Goal: Information Seeking & Learning: Learn about a topic

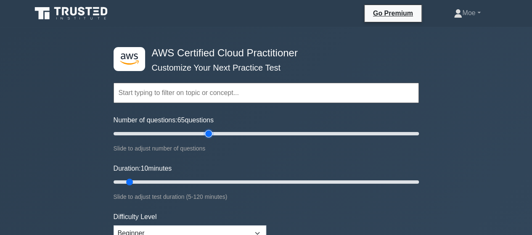
drag, startPoint x: 124, startPoint y: 133, endPoint x: 206, endPoint y: 147, distance: 83.2
type input "65"
click at [206, 139] on input "Number of questions: 65 questions" at bounding box center [267, 134] width 306 height 10
drag, startPoint x: 132, startPoint y: 181, endPoint x: 342, endPoint y: 176, distance: 209.7
type input "90"
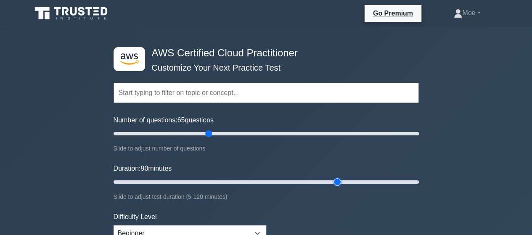
click at [342, 177] on input "Duration: 90 minutes" at bounding box center [267, 182] width 306 height 10
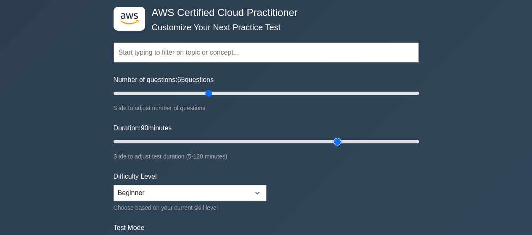
scroll to position [84, 0]
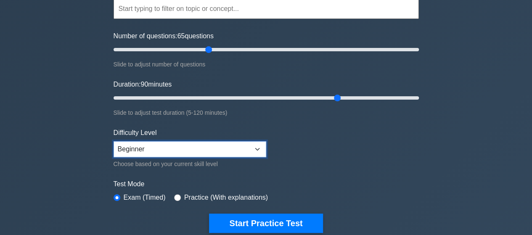
click at [264, 146] on select "Beginner Intermediate Expert" at bounding box center [190, 149] width 153 height 16
select select "intermediate"
click at [114, 141] on select "Beginner Intermediate Expert" at bounding box center [190, 149] width 153 height 16
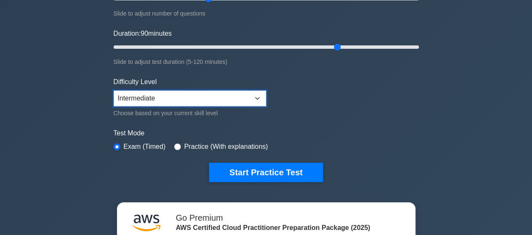
scroll to position [168, 0]
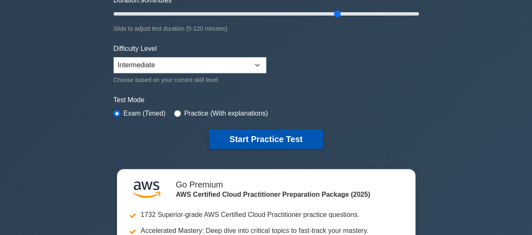
click at [279, 138] on button "Start Practice Test" at bounding box center [266, 139] width 114 height 19
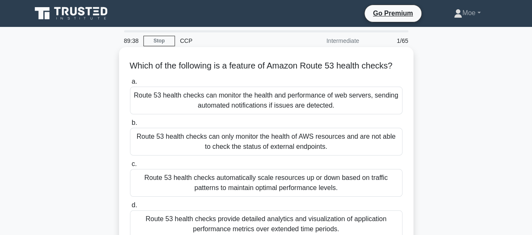
click at [290, 104] on div "Route 53 health checks can monitor the health and performance of web servers, s…" at bounding box center [266, 101] width 273 height 28
click at [130, 85] on input "a. Route 53 health checks can monitor the health and performance of web servers…" at bounding box center [130, 81] width 0 height 5
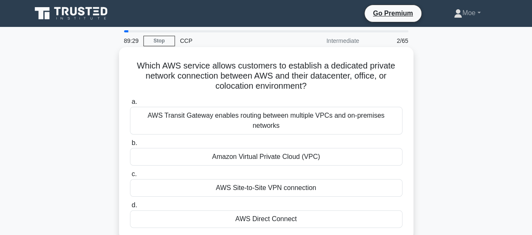
click at [280, 210] on div "AWS Direct Connect" at bounding box center [266, 219] width 273 height 18
click at [130, 208] on input "d. AWS Direct Connect" at bounding box center [130, 205] width 0 height 5
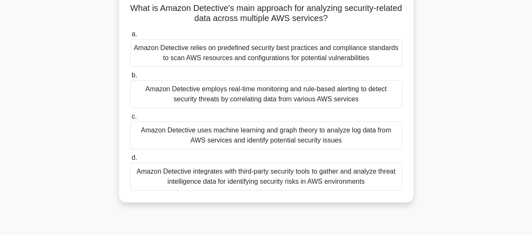
scroll to position [42, 0]
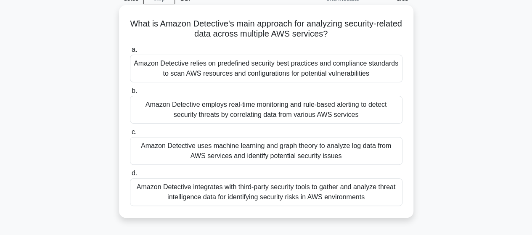
click at [296, 69] on div "Amazon Detective relies on predefined security best practices and compliance st…" at bounding box center [266, 69] width 273 height 28
click at [130, 53] on input "a. Amazon Detective relies on predefined security best practices and compliance…" at bounding box center [130, 49] width 0 height 5
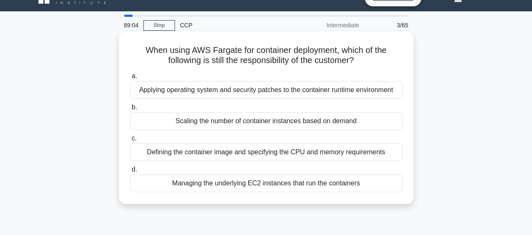
scroll to position [0, 0]
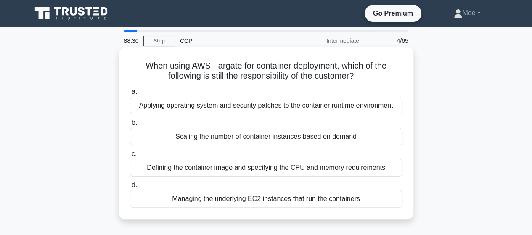
click at [290, 110] on div "Applying operating system and security patches to the container runtime environ…" at bounding box center [266, 106] width 273 height 18
click at [130, 95] on input "a. Applying operating system and security patches to the container runtime envi…" at bounding box center [130, 91] width 0 height 5
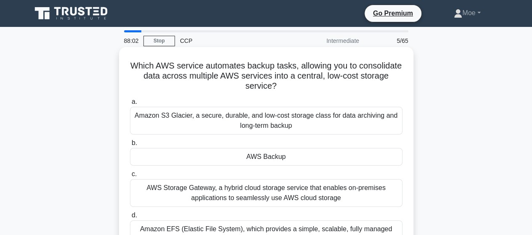
click at [267, 162] on div "AWS Backup" at bounding box center [266, 157] width 273 height 18
click at [130, 146] on input "b. AWS Backup" at bounding box center [130, 143] width 0 height 5
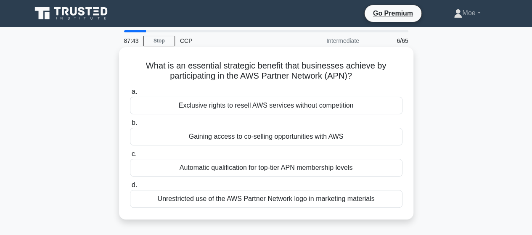
click at [281, 142] on div "Gaining access to co-selling opportunities with AWS" at bounding box center [266, 137] width 273 height 18
click at [130, 126] on input "b. Gaining access to co-selling opportunities with AWS" at bounding box center [130, 122] width 0 height 5
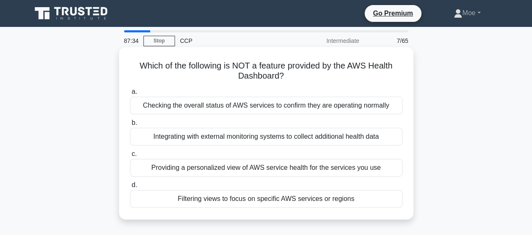
click at [306, 138] on div "Integrating with external monitoring systems to collect additional health data" at bounding box center [266, 137] width 273 height 18
click at [130, 126] on input "b. Integrating with external monitoring systems to collect additional health da…" at bounding box center [130, 122] width 0 height 5
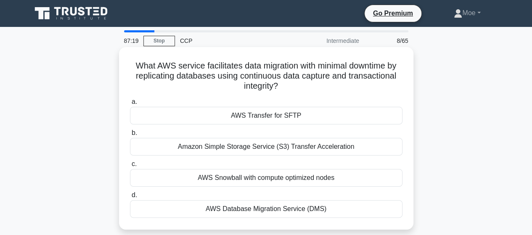
click at [278, 210] on div "AWS Database Migration Service (DMS)" at bounding box center [266, 209] width 273 height 18
click at [130, 198] on input "d. AWS Database Migration Service (DMS)" at bounding box center [130, 195] width 0 height 5
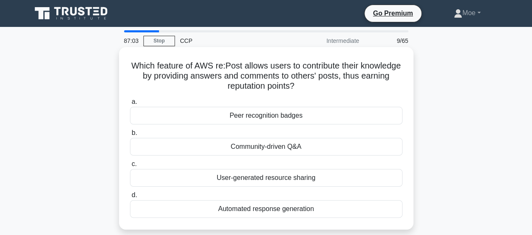
click at [250, 146] on div "Community-driven Q&A" at bounding box center [266, 147] width 273 height 18
click at [130, 136] on input "b. Community-driven Q&A" at bounding box center [130, 132] width 0 height 5
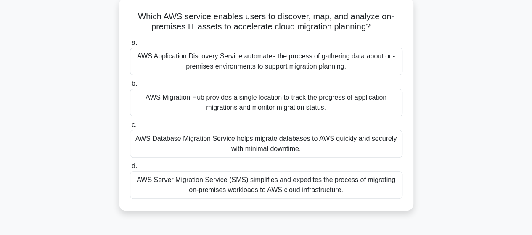
scroll to position [42, 0]
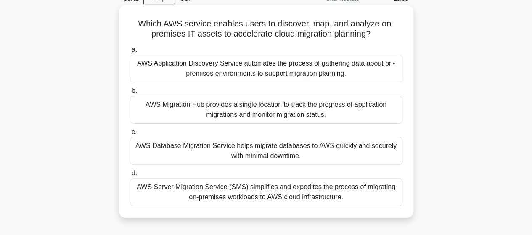
click at [262, 190] on div "AWS Server Migration Service (SMS) simplifies and expedites the process of migr…" at bounding box center [266, 192] width 273 height 28
click at [130, 176] on input "d. AWS Server Migration Service (SMS) simplifies and expedites the process of m…" at bounding box center [130, 173] width 0 height 5
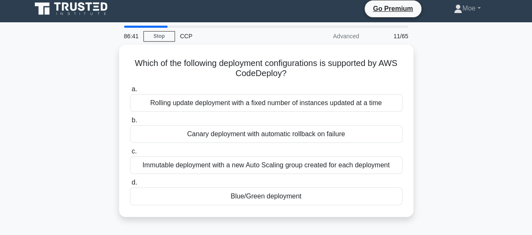
scroll to position [0, 0]
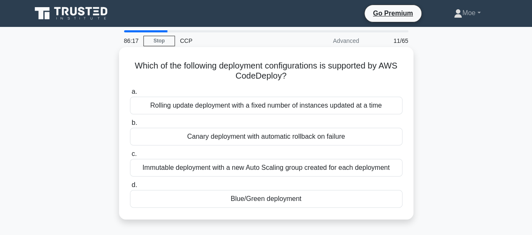
click at [313, 106] on div "Rolling update deployment with a fixed number of instances updated at a time" at bounding box center [266, 106] width 273 height 18
click at [130, 95] on input "a. Rolling update deployment with a fixed number of instances updated at a time" at bounding box center [130, 91] width 0 height 5
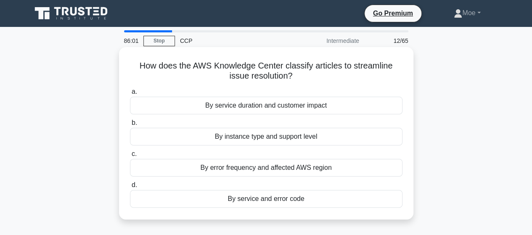
click at [294, 165] on div "By error frequency and affected AWS region" at bounding box center [266, 168] width 273 height 18
click at [130, 157] on input "c. By error frequency and affected AWS region" at bounding box center [130, 154] width 0 height 5
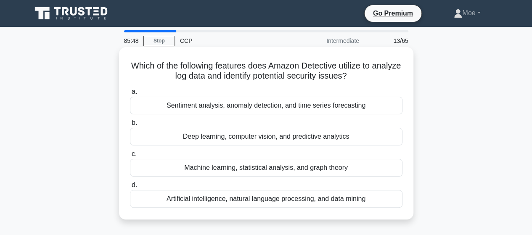
click at [317, 201] on div "Artificial intelligence, natural language processing, and data mining" at bounding box center [266, 199] width 273 height 18
click at [130, 188] on input "d. Artificial intelligence, natural language processing, and data mining" at bounding box center [130, 185] width 0 height 5
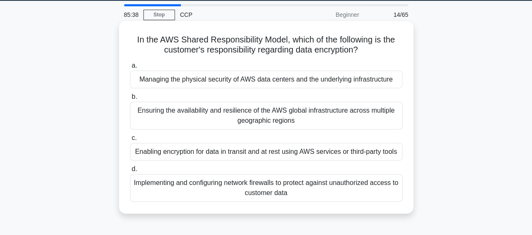
scroll to position [42, 0]
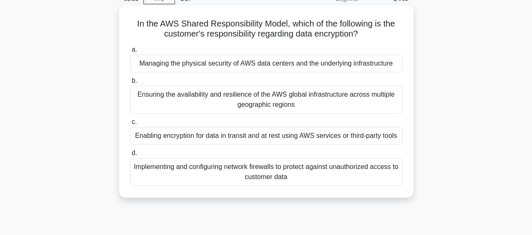
click at [303, 162] on div "Implementing and configuring network firewalls to protect against unauthorized …" at bounding box center [266, 172] width 273 height 28
click at [130, 156] on input "d. Implementing and configuring network firewalls to protect against unauthoriz…" at bounding box center [130, 153] width 0 height 5
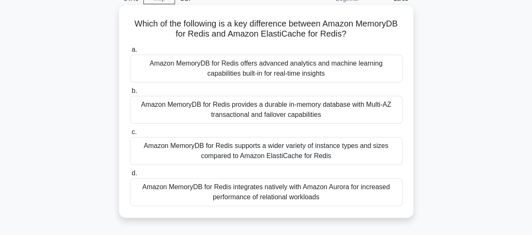
click at [242, 68] on div "Amazon MemoryDB for Redis offers advanced analytics and machine learning capabi…" at bounding box center [266, 69] width 273 height 28
click at [130, 53] on input "a. Amazon MemoryDB for Redis offers advanced analytics and machine learning cap…" at bounding box center [130, 49] width 0 height 5
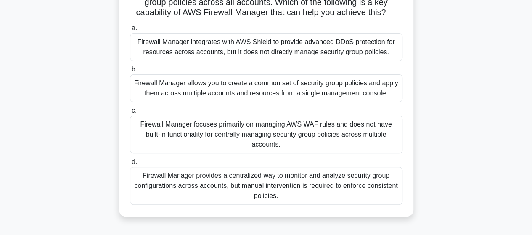
scroll to position [84, 0]
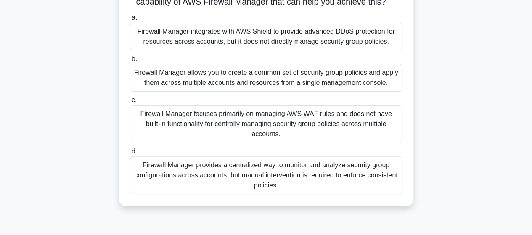
click at [322, 178] on div "Firewall Manager provides a centralized way to monitor and analyze security gro…" at bounding box center [266, 176] width 273 height 38
click at [130, 154] on input "d. Firewall Manager provides a centralized way to monitor and analyze security …" at bounding box center [130, 151] width 0 height 5
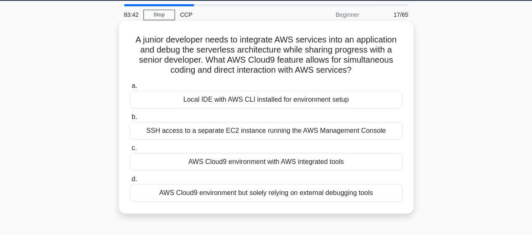
scroll to position [42, 0]
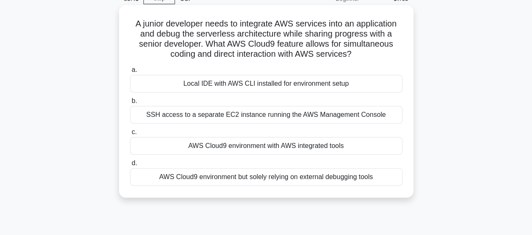
click at [310, 146] on div "AWS Cloud9 environment with AWS integrated tools" at bounding box center [266, 146] width 273 height 18
click at [130, 135] on input "c. AWS Cloud9 environment with AWS integrated tools" at bounding box center [130, 132] width 0 height 5
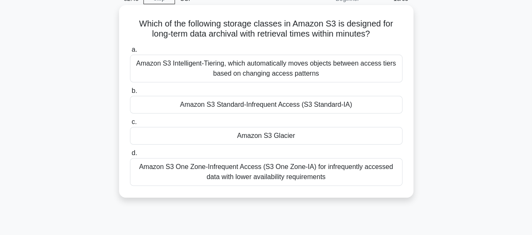
click at [288, 137] on div "Amazon S3 Glacier" at bounding box center [266, 136] width 273 height 18
click at [130, 125] on input "c. Amazon S3 Glacier" at bounding box center [130, 122] width 0 height 5
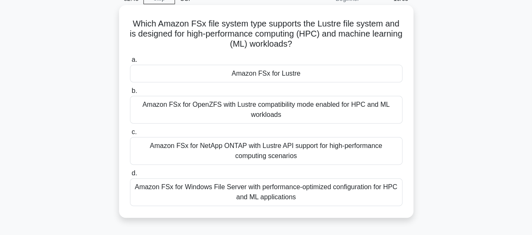
scroll to position [0, 0]
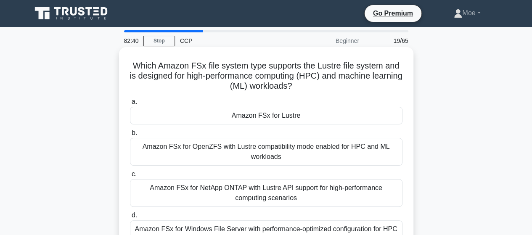
click at [312, 117] on div "Amazon FSx for Lustre" at bounding box center [266, 116] width 273 height 18
click at [130, 105] on input "a. Amazon FSx for Lustre" at bounding box center [130, 101] width 0 height 5
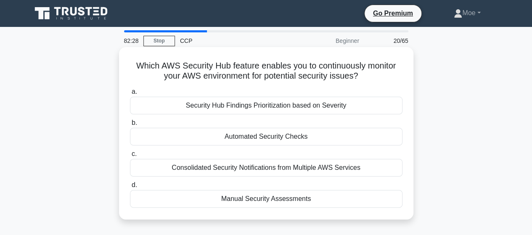
click at [321, 137] on div "Automated Security Checks" at bounding box center [266, 137] width 273 height 18
click at [130, 126] on input "b. Automated Security Checks" at bounding box center [130, 122] width 0 height 5
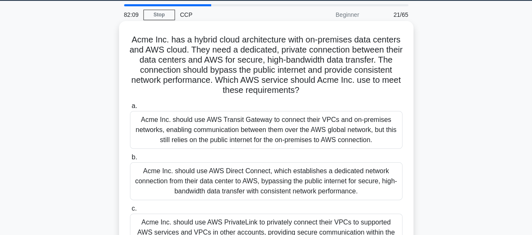
scroll to position [42, 0]
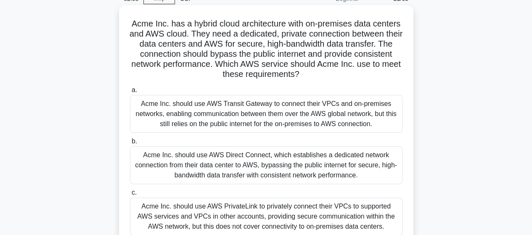
click at [257, 168] on div "Acme Inc. should use AWS Direct Connect, which establishes a dedicated network …" at bounding box center [266, 165] width 273 height 38
click at [130, 144] on input "b. Acme Inc. should use AWS Direct Connect, which establishes a dedicated netwo…" at bounding box center [130, 141] width 0 height 5
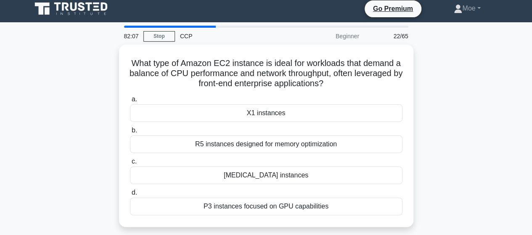
scroll to position [0, 0]
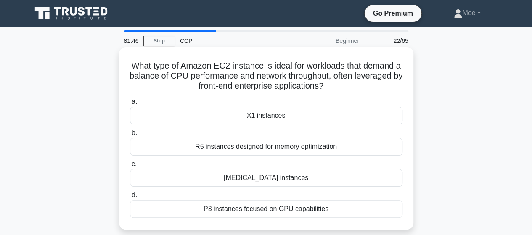
click at [272, 180] on div "[MEDICAL_DATA] instances" at bounding box center [266, 178] width 273 height 18
click at [130, 167] on input "c. T3 instances" at bounding box center [130, 164] width 0 height 5
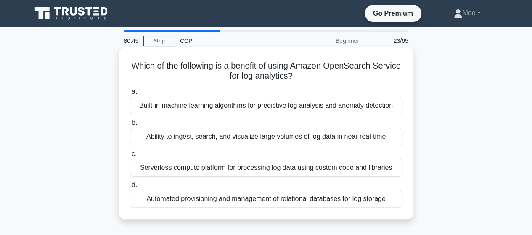
click at [293, 169] on div "Serverless compute platform for processing log data using custom code and libra…" at bounding box center [266, 168] width 273 height 18
click at [130, 157] on input "c. Serverless compute platform for processing log data using custom code and li…" at bounding box center [130, 154] width 0 height 5
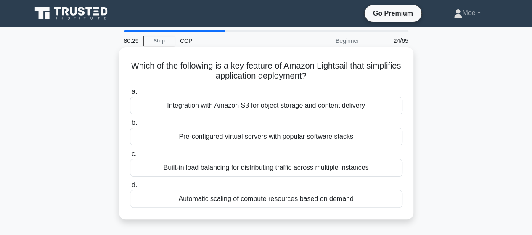
click at [277, 133] on div "Pre-configured virtual servers with popular software stacks" at bounding box center [266, 137] width 273 height 18
click at [130, 126] on input "b. Pre-configured virtual servers with popular software stacks" at bounding box center [130, 122] width 0 height 5
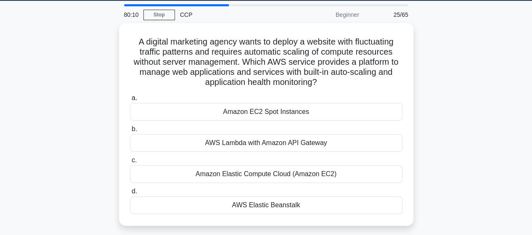
scroll to position [42, 0]
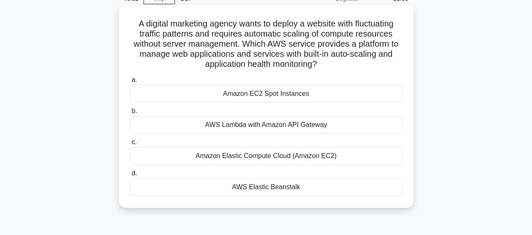
click at [285, 159] on div "Amazon Elastic Compute Cloud (Amazon EC2)" at bounding box center [266, 156] width 273 height 18
click at [130, 145] on input "c. Amazon Elastic Compute Cloud (Amazon EC2)" at bounding box center [130, 142] width 0 height 5
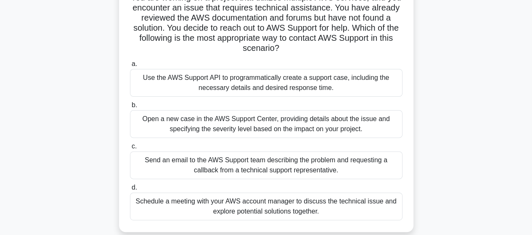
scroll to position [84, 0]
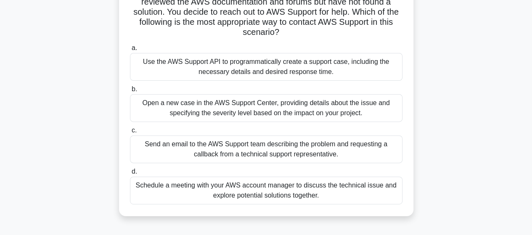
click at [252, 114] on div "Open a new case in the AWS Support Center, providing details about the issue an…" at bounding box center [266, 108] width 273 height 28
click at [130, 92] on input "b. Open a new case in the AWS Support Center, providing details about the issue…" at bounding box center [130, 89] width 0 height 5
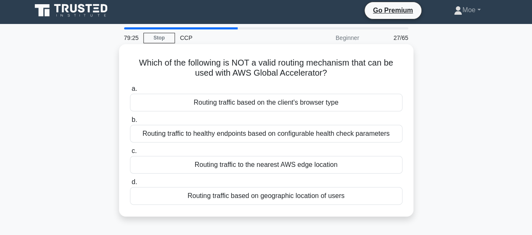
scroll to position [0, 0]
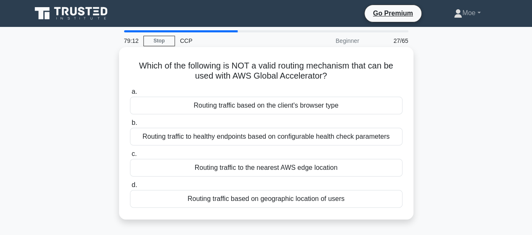
click at [322, 171] on div "Routing traffic to the nearest AWS edge location" at bounding box center [266, 168] width 273 height 18
click at [130, 157] on input "c. Routing traffic to the nearest AWS edge location" at bounding box center [130, 154] width 0 height 5
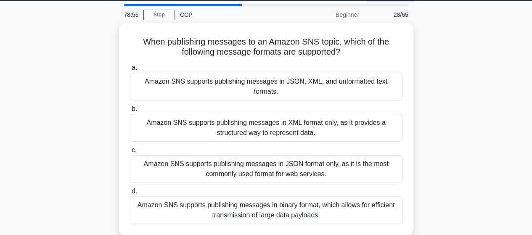
scroll to position [42, 0]
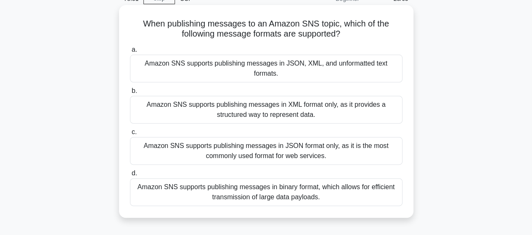
click at [306, 186] on div "Amazon SNS supports publishing messages in binary format, which allows for effi…" at bounding box center [266, 192] width 273 height 28
click at [130, 176] on input "d. Amazon SNS supports publishing messages in binary format, which allows for e…" at bounding box center [130, 173] width 0 height 5
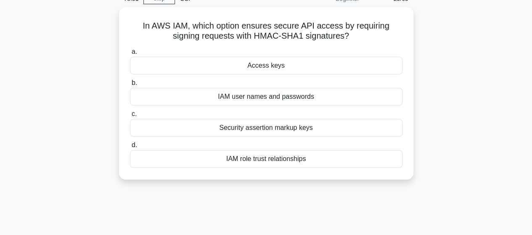
scroll to position [0, 0]
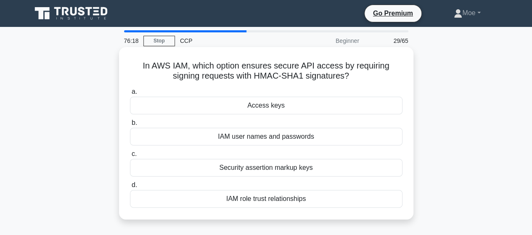
click at [305, 138] on div "IAM user names and passwords" at bounding box center [266, 137] width 273 height 18
click at [130, 126] on input "b. IAM user names and passwords" at bounding box center [130, 122] width 0 height 5
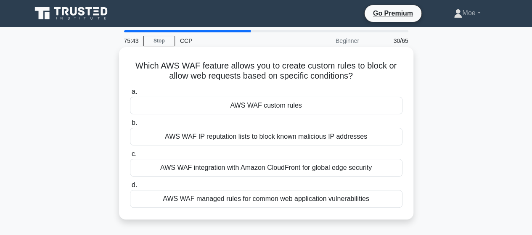
click at [343, 198] on div "AWS WAF managed rules for common web application vulnerabilities" at bounding box center [266, 199] width 273 height 18
click at [130, 188] on input "d. AWS WAF managed rules for common web application vulnerabilities" at bounding box center [130, 185] width 0 height 5
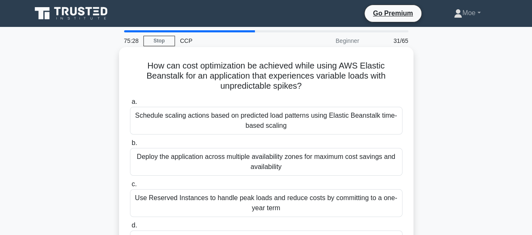
scroll to position [42, 0]
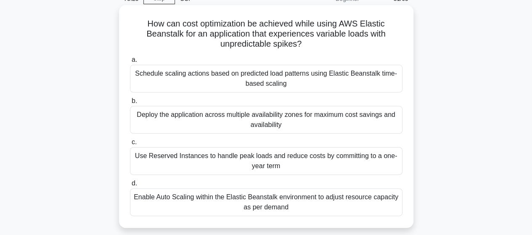
click at [281, 199] on div "Enable Auto Scaling within the Elastic Beanstalk environment to adjust resource…" at bounding box center [266, 203] width 273 height 28
click at [130, 186] on input "d. Enable Auto Scaling within the Elastic Beanstalk environment to adjust resou…" at bounding box center [130, 183] width 0 height 5
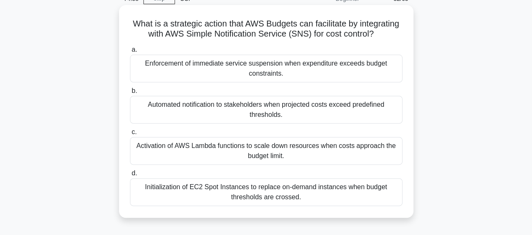
click at [314, 117] on div "Automated notification to stakeholders when projected costs exceed predefined t…" at bounding box center [266, 110] width 273 height 28
click at [130, 94] on input "b. Automated notification to stakeholders when projected costs exceed predefine…" at bounding box center [130, 90] width 0 height 5
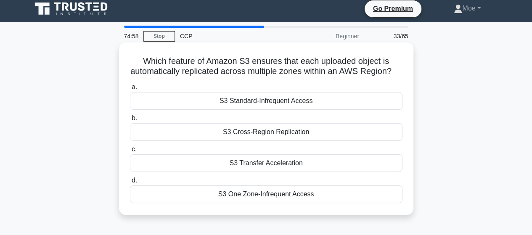
scroll to position [0, 0]
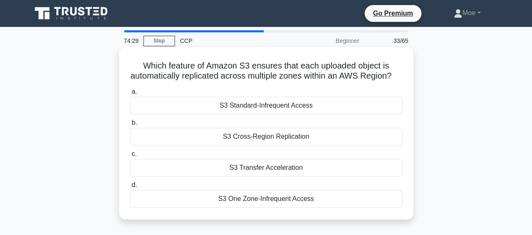
click at [288, 146] on div "S3 Cross-Region Replication" at bounding box center [266, 137] width 273 height 18
click at [130, 126] on input "b. S3 Cross-Region Replication" at bounding box center [130, 122] width 0 height 5
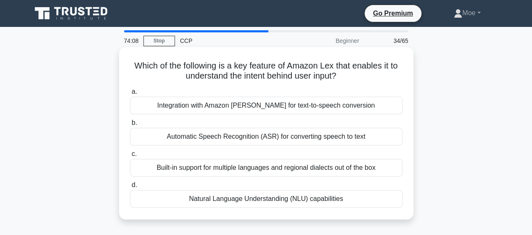
click at [253, 111] on div "Integration with Amazon [PERSON_NAME] for text-to-speech conversion" at bounding box center [266, 106] width 273 height 18
click at [130, 95] on input "a. Integration with Amazon Polly for text-to-speech conversion" at bounding box center [130, 91] width 0 height 5
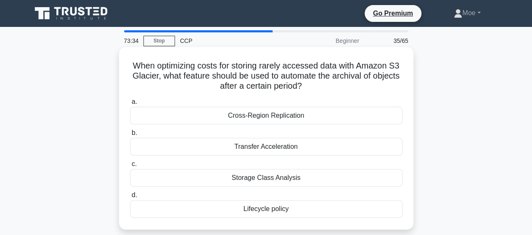
click at [310, 212] on div "Lifecycle policy" at bounding box center [266, 209] width 273 height 18
click at [130, 198] on input "d. Lifecycle policy" at bounding box center [130, 195] width 0 height 5
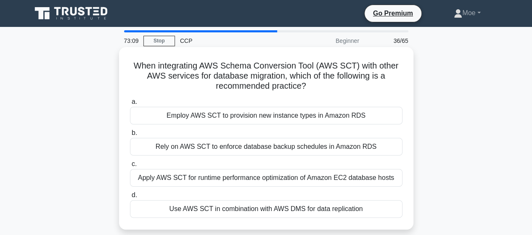
click at [294, 146] on div "Rely on AWS SCT to enforce database backup schedules in Amazon RDS" at bounding box center [266, 147] width 273 height 18
click at [130, 136] on input "b. Rely on AWS SCT to enforce database backup schedules in Amazon RDS" at bounding box center [130, 132] width 0 height 5
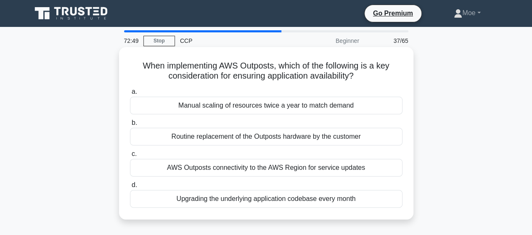
click at [290, 111] on div "Manual scaling of resources twice a year to match demand" at bounding box center [266, 106] width 273 height 18
click at [130, 95] on input "a. Manual scaling of resources twice a year to match demand" at bounding box center [130, 91] width 0 height 5
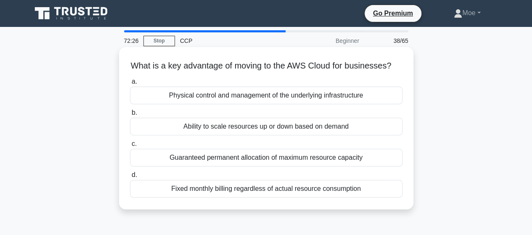
click at [238, 103] on div "Physical control and management of the underlying infrastructure" at bounding box center [266, 96] width 273 height 18
click at [130, 85] on input "a. Physical control and management of the underlying infrastructure" at bounding box center [130, 81] width 0 height 5
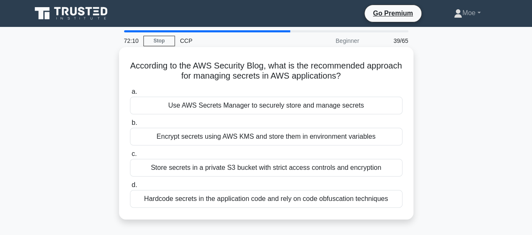
click at [332, 167] on div "Store secrets in a private S3 bucket with strict access controls and encryption" at bounding box center [266, 168] width 273 height 18
click at [130, 157] on input "c. Store secrets in a private S3 bucket with strict access controls and encrypt…" at bounding box center [130, 154] width 0 height 5
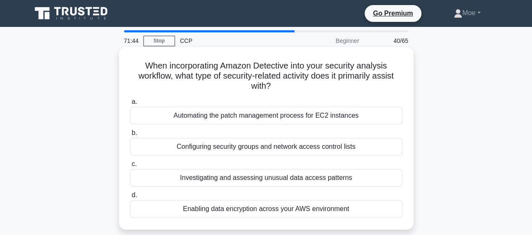
click at [360, 214] on div "Enabling data encryption across your AWS environment" at bounding box center [266, 209] width 273 height 18
click at [130, 198] on input "d. Enabling data encryption across your AWS environment" at bounding box center [130, 195] width 0 height 5
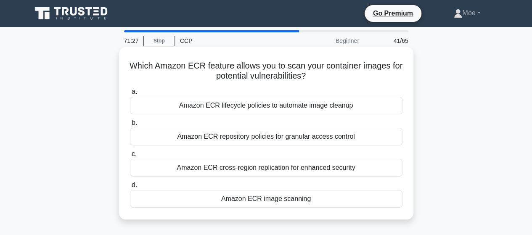
click at [274, 200] on div "Amazon ECR image scanning" at bounding box center [266, 199] width 273 height 18
click at [130, 188] on input "d. Amazon ECR image scanning" at bounding box center [130, 185] width 0 height 5
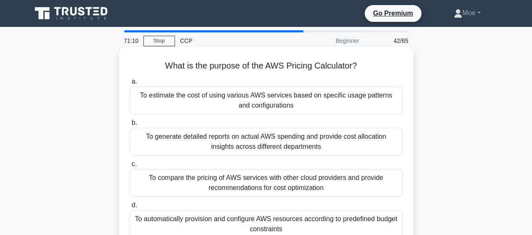
click at [217, 103] on div "To estimate the cost of using various AWS services based on specific usage patt…" at bounding box center [266, 101] width 273 height 28
click at [130, 85] on input "a. To estimate the cost of using various AWS services based on specific usage p…" at bounding box center [130, 81] width 0 height 5
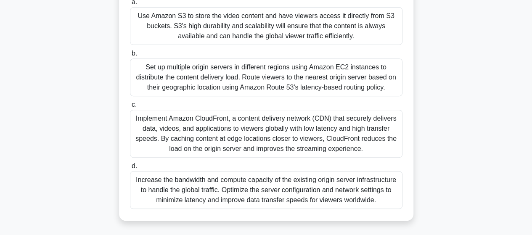
scroll to position [168, 0]
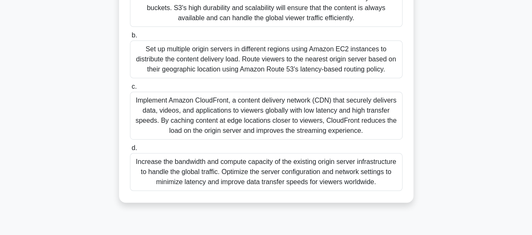
click at [288, 126] on div "Implement Amazon CloudFront, a content delivery network (CDN) that securely del…" at bounding box center [266, 116] width 273 height 48
click at [130, 90] on input "c. Implement Amazon CloudFront, a content delivery network (CDN) that securely …" at bounding box center [130, 86] width 0 height 5
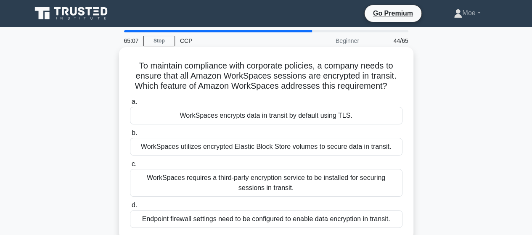
scroll to position [42, 0]
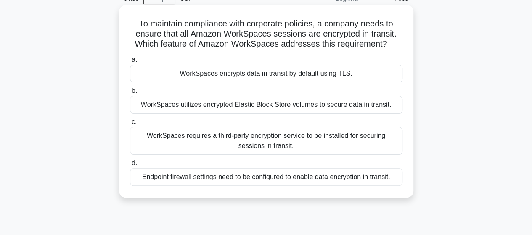
click at [316, 78] on div "WorkSpaces encrypts data in transit by default using TLS." at bounding box center [266, 74] width 273 height 18
click at [130, 63] on input "a. WorkSpaces encrypts data in transit by default using TLS." at bounding box center [130, 59] width 0 height 5
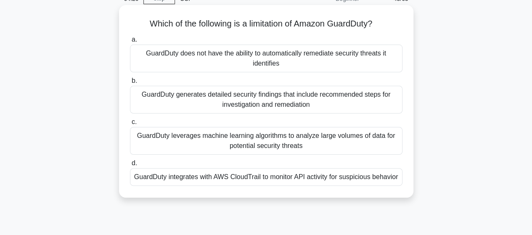
click at [261, 181] on div "GuardDuty integrates with AWS CloudTrail to monitor API activity for suspicious…" at bounding box center [266, 177] width 273 height 18
click at [130, 166] on input "d. GuardDuty integrates with AWS CloudTrail to monitor API activity for suspici…" at bounding box center [130, 163] width 0 height 5
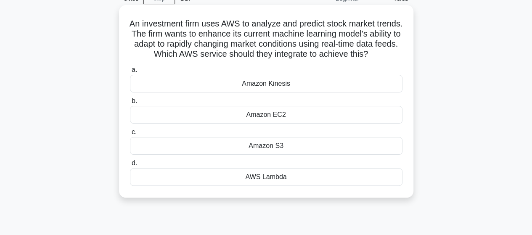
click at [318, 93] on div "Amazon Kinesis" at bounding box center [266, 84] width 273 height 18
click at [130, 73] on input "a. Amazon Kinesis" at bounding box center [130, 69] width 0 height 5
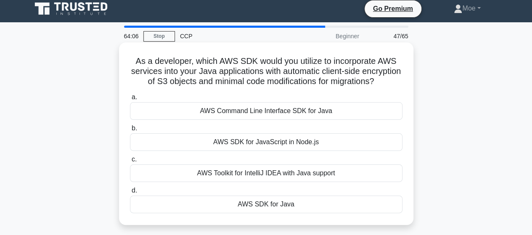
scroll to position [0, 0]
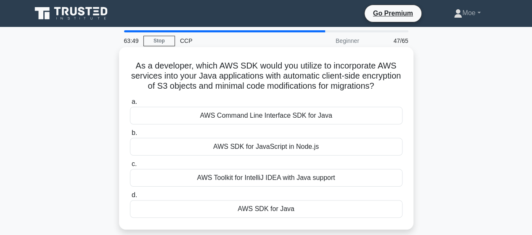
click at [325, 187] on div "AWS Toolkit for IntelliJ IDEA with Java support" at bounding box center [266, 178] width 273 height 18
click at [130, 167] on input "c. AWS Toolkit for IntelliJ IDEA with Java support" at bounding box center [130, 164] width 0 height 5
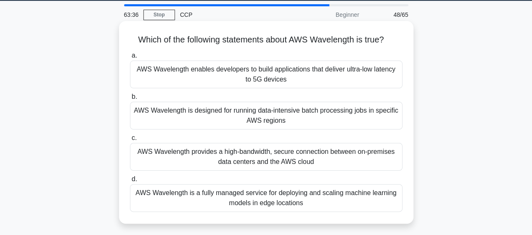
scroll to position [42, 0]
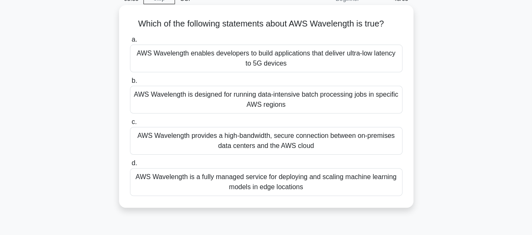
click at [325, 98] on div "AWS Wavelength is designed for running data-intensive batch processing jobs in …" at bounding box center [266, 100] width 273 height 28
click at [130, 84] on input "b. AWS Wavelength is designed for running data-intensive batch processing jobs …" at bounding box center [130, 80] width 0 height 5
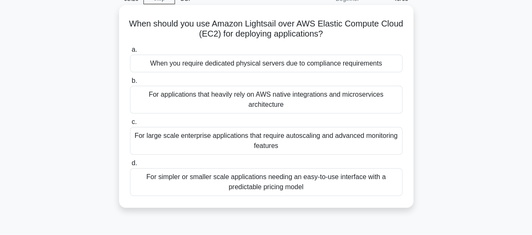
click at [277, 185] on div "For simpler or smaller scale applications needing an easy-to-use interface with…" at bounding box center [266, 182] width 273 height 28
click at [130, 166] on input "d. For simpler or smaller scale applications needing an easy-to-use interface w…" at bounding box center [130, 163] width 0 height 5
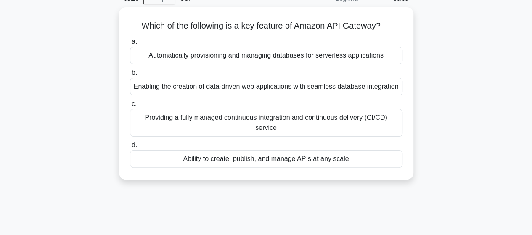
scroll to position [0, 0]
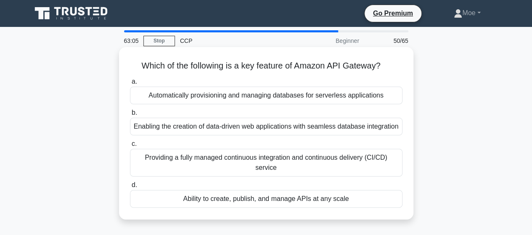
click at [258, 193] on div "Ability to create, publish, and manage APIs at any scale" at bounding box center [266, 199] width 273 height 18
click at [130, 188] on input "d. Ability to create, publish, and manage APIs at any scale" at bounding box center [130, 185] width 0 height 5
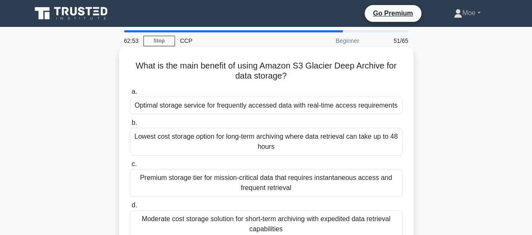
scroll to position [42, 0]
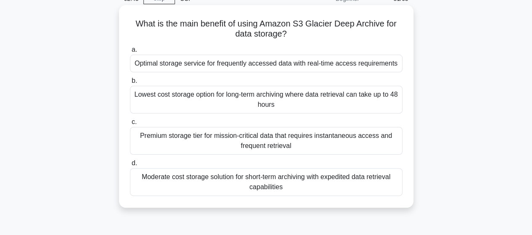
click at [322, 101] on div "Lowest cost storage option for long-term archiving where data retrieval can tak…" at bounding box center [266, 100] width 273 height 28
click at [130, 84] on input "b. Lowest cost storage option for long-term archiving where data retrieval can …" at bounding box center [130, 80] width 0 height 5
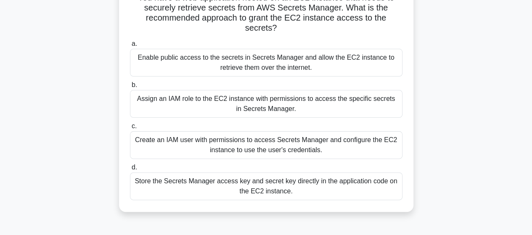
scroll to position [84, 0]
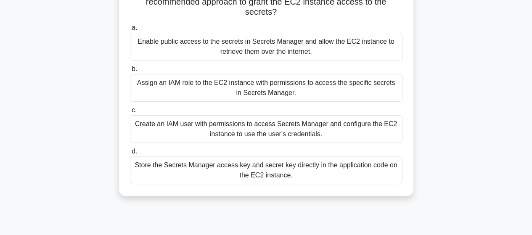
click at [299, 131] on div "Create an IAM user with permissions to access Secrets Manager and configure the…" at bounding box center [266, 129] width 273 height 28
click at [130, 113] on input "c. Create an IAM user with permissions to access Secrets Manager and configure …" at bounding box center [130, 110] width 0 height 5
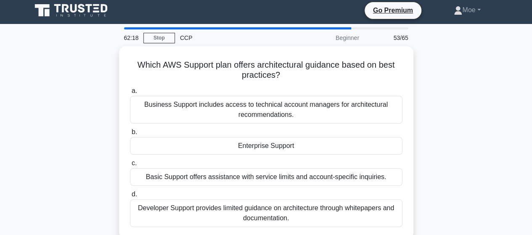
scroll to position [0, 0]
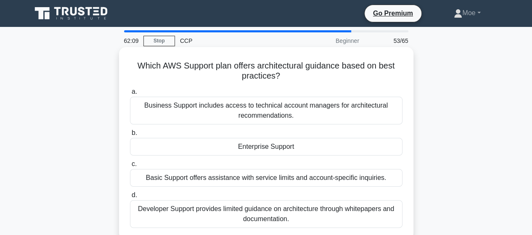
click at [282, 108] on div "Business Support includes access to technical account managers for architectura…" at bounding box center [266, 111] width 273 height 28
click at [130, 95] on input "a. Business Support includes access to technical account managers for architect…" at bounding box center [130, 91] width 0 height 5
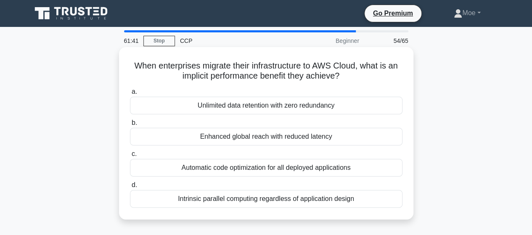
click at [275, 138] on div "Enhanced global reach with reduced latency" at bounding box center [266, 137] width 273 height 18
click at [130, 126] on input "b. Enhanced global reach with reduced latency" at bounding box center [130, 122] width 0 height 5
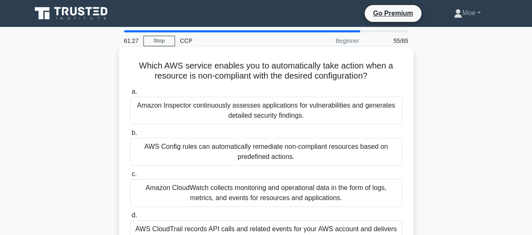
scroll to position [42, 0]
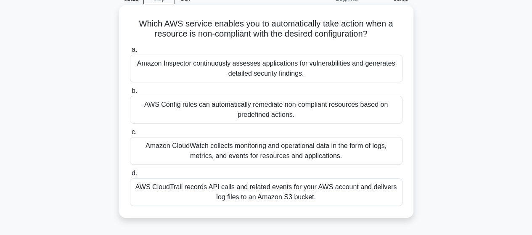
click at [275, 72] on div "Amazon Inspector continuously assesses applications for vulnerabilities and gen…" at bounding box center [266, 69] width 273 height 28
click at [130, 53] on input "a. Amazon Inspector continuously assesses applications for vulnerabilities and …" at bounding box center [130, 49] width 0 height 5
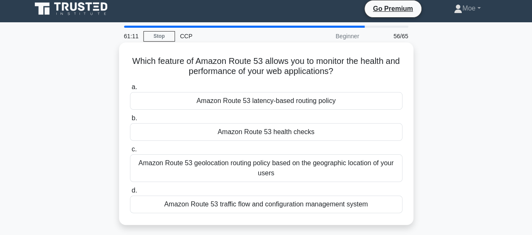
scroll to position [0, 0]
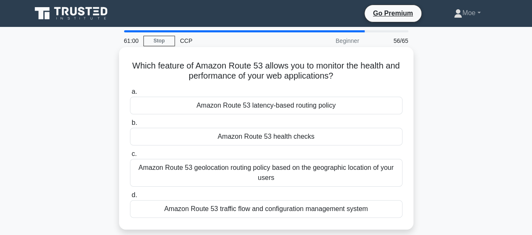
click at [314, 135] on div "Amazon Route 53 health checks" at bounding box center [266, 137] width 273 height 18
click at [130, 126] on input "b. Amazon Route 53 health checks" at bounding box center [130, 122] width 0 height 5
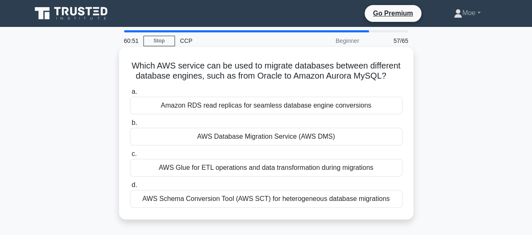
click at [333, 139] on div "AWS Database Migration Service (AWS DMS)" at bounding box center [266, 137] width 273 height 18
click at [130, 126] on input "b. AWS Database Migration Service (AWS DMS)" at bounding box center [130, 122] width 0 height 5
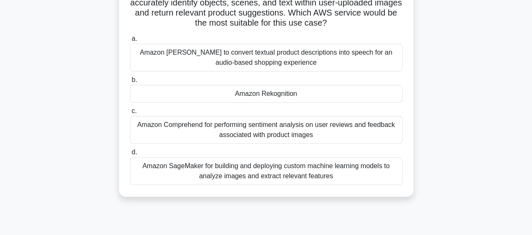
scroll to position [84, 0]
click at [311, 176] on div "Amazon SageMaker for building and deploying custom machine learning models to a…" at bounding box center [266, 171] width 273 height 28
click at [130, 154] on input "d. Amazon SageMaker for building and deploying custom machine learning models t…" at bounding box center [130, 151] width 0 height 5
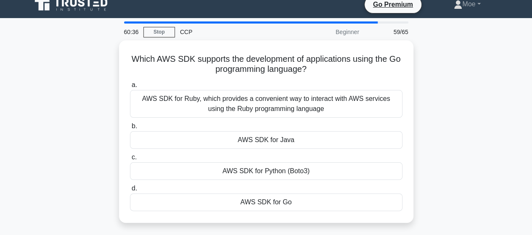
scroll to position [0, 0]
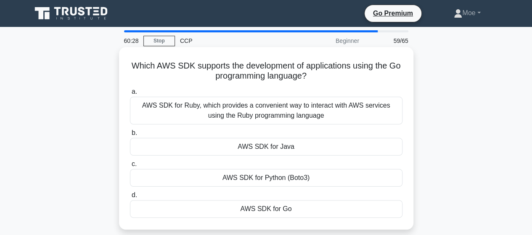
click at [298, 208] on div "AWS SDK for Go" at bounding box center [266, 209] width 273 height 18
click at [130, 198] on input "d. AWS SDK for Go" at bounding box center [130, 195] width 0 height 5
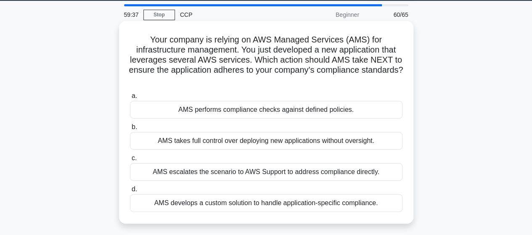
scroll to position [42, 0]
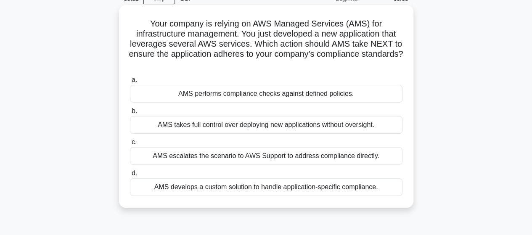
click at [280, 186] on div "AMS develops a custom solution to handle application-specific compliance." at bounding box center [266, 187] width 273 height 18
click at [130, 176] on input "d. AMS develops a custom solution to handle application-specific compliance." at bounding box center [130, 173] width 0 height 5
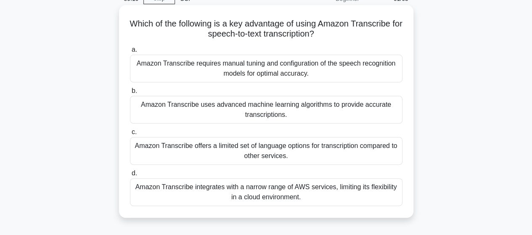
click at [301, 154] on div "Amazon Transcribe offers a limited set of language options for transcription co…" at bounding box center [266, 151] width 273 height 28
click at [130, 135] on input "c. Amazon Transcribe offers a limited set of language options for transcription…" at bounding box center [130, 132] width 0 height 5
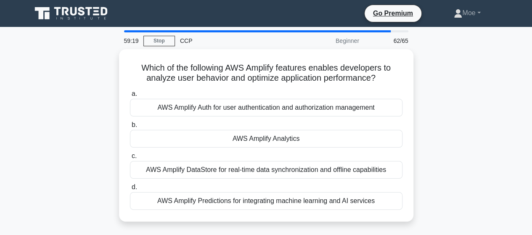
scroll to position [0, 0]
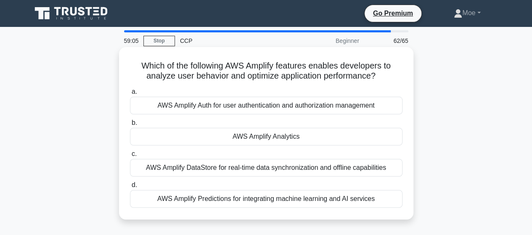
click at [263, 198] on div "AWS Amplify Predictions for integrating machine learning and AI services" at bounding box center [266, 199] width 273 height 18
click at [130, 188] on input "d. AWS Amplify Predictions for integrating machine learning and AI services" at bounding box center [130, 185] width 0 height 5
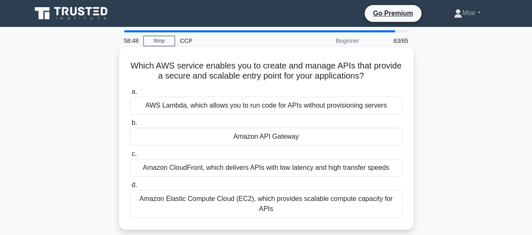
click at [344, 137] on div "Amazon API Gateway" at bounding box center [266, 137] width 273 height 18
click at [130, 126] on input "b. Amazon API Gateway" at bounding box center [130, 122] width 0 height 5
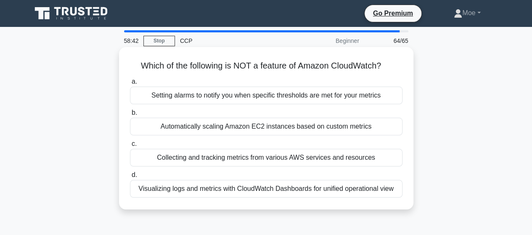
click at [340, 127] on div "Automatically scaling Amazon EC2 instances based on custom metrics" at bounding box center [266, 127] width 273 height 18
click at [130, 116] on input "b. Automatically scaling Amazon EC2 instances based on custom metrics" at bounding box center [130, 112] width 0 height 5
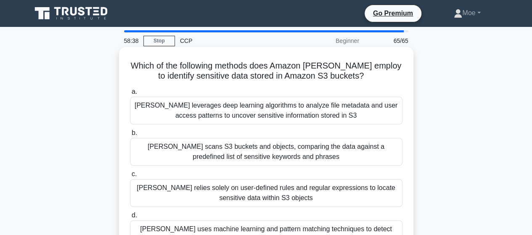
click at [279, 213] on label "d. Macie uses machine learning and pattern matching techniques to detect sensit…" at bounding box center [266, 229] width 273 height 38
click at [130, 213] on input "d. Macie uses machine learning and pattern matching techniques to detect sensit…" at bounding box center [130, 215] width 0 height 5
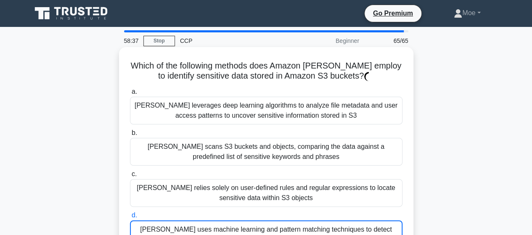
click at [299, 189] on div "[PERSON_NAME] relies solely on user-defined rules and regular expressions to lo…" at bounding box center [266, 193] width 273 height 28
click at [130, 177] on input "c. Macie relies solely on user-defined rules and regular expressions to locate …" at bounding box center [130, 174] width 0 height 5
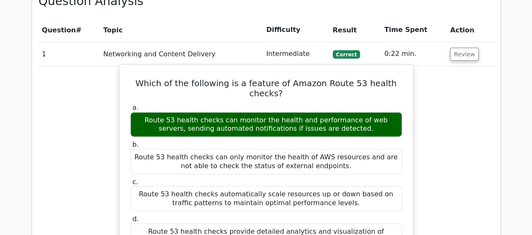
scroll to position [926, 0]
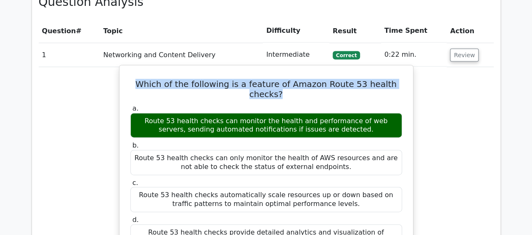
drag, startPoint x: 133, startPoint y: 51, endPoint x: 402, endPoint y: 48, distance: 269.0
click at [402, 79] on h5 "Which of the following is a feature of Amazon Route 53 health checks?" at bounding box center [267, 89] width 274 height 20
copy h5 "Which of the following is a feature of Amazon Route 53 health checks?"
drag, startPoint x: 144, startPoint y: 73, endPoint x: 354, endPoint y: 83, distance: 209.8
click at [354, 113] on div "Route 53 health checks can monitor the health and performance of web servers, s…" at bounding box center [266, 125] width 272 height 25
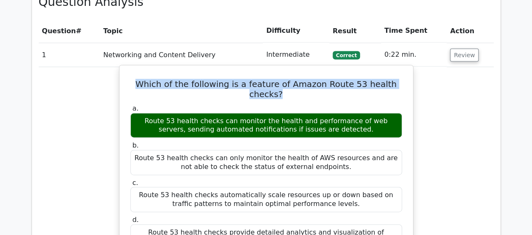
copy div "Route 53 health checks can monitor the health and performance of web servers, s…"
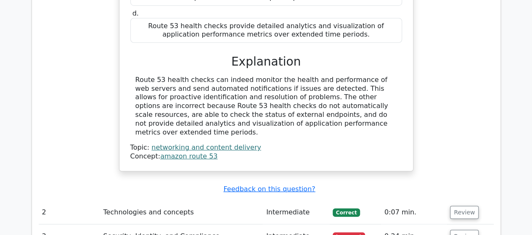
scroll to position [1179, 0]
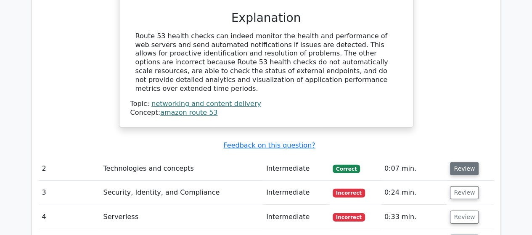
click at [453, 162] on button "Review" at bounding box center [464, 168] width 29 height 13
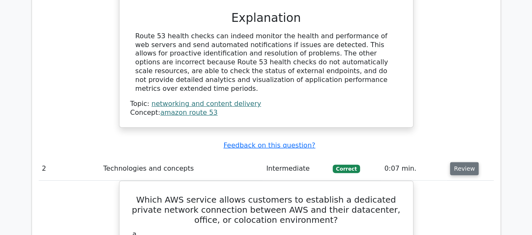
click at [463, 162] on button "Review" at bounding box center [464, 168] width 29 height 13
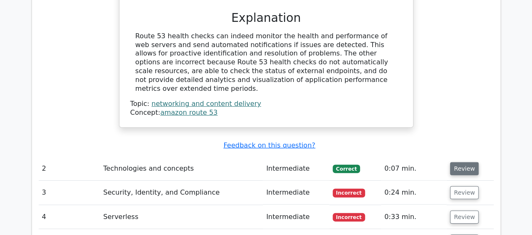
click at [463, 162] on button "Review" at bounding box center [464, 168] width 29 height 13
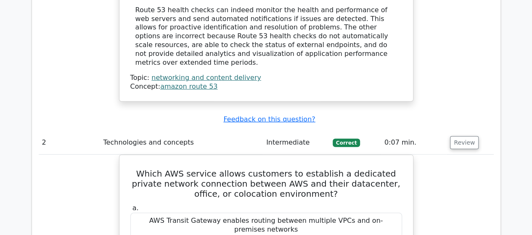
scroll to position [1221, 0]
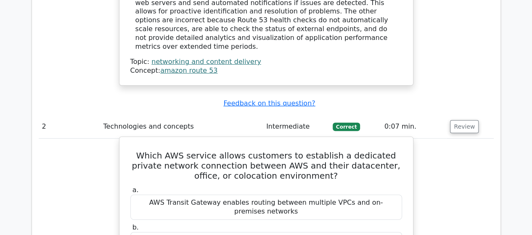
click at [132, 151] on h5 "Which AWS service allows customers to establish a dedicated private network con…" at bounding box center [267, 166] width 274 height 30
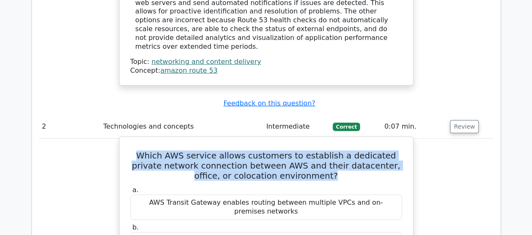
drag, startPoint x: 135, startPoint y: 99, endPoint x: 327, endPoint y: 120, distance: 194.0
click at [327, 151] on h5 "Which AWS service allows customers to establish a dedicated private network con…" at bounding box center [267, 166] width 274 height 30
copy h5 "Which AWS service allows customers to establish a dedicated private network con…"
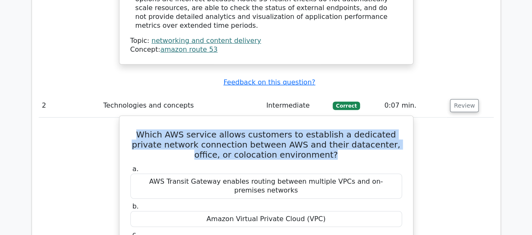
scroll to position [1263, 0]
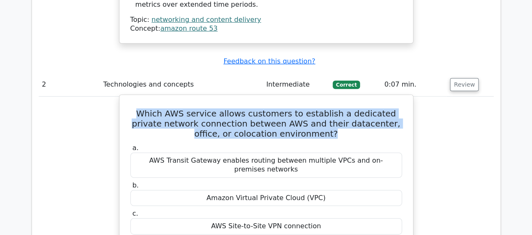
drag, startPoint x: 236, startPoint y: 189, endPoint x: 298, endPoint y: 191, distance: 62.3
copy div "AWS Direct Connect"
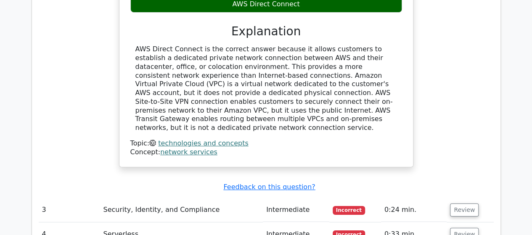
scroll to position [1515, 0]
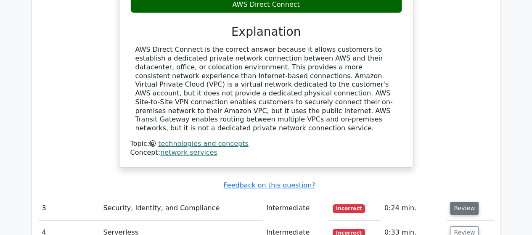
click at [463, 202] on button "Review" at bounding box center [464, 208] width 29 height 13
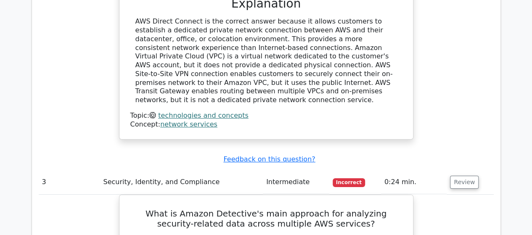
scroll to position [1557, 0]
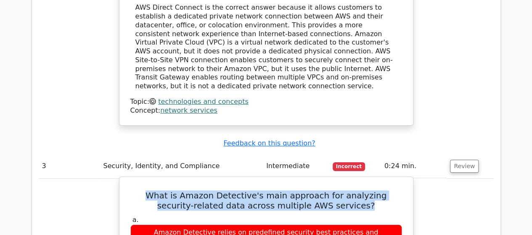
drag, startPoint x: 142, startPoint y: 121, endPoint x: 357, endPoint y: 136, distance: 215.2
copy h5 "What is Amazon Detective's main approach for analyzing security-related data ac…"
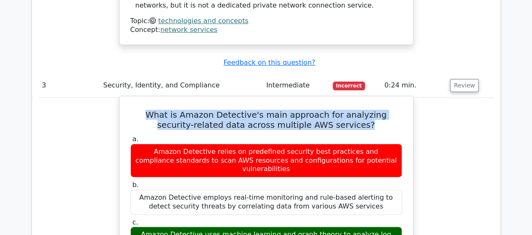
scroll to position [1642, 0]
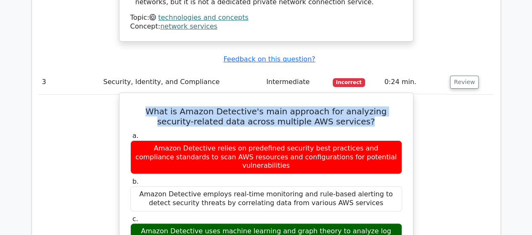
drag, startPoint x: 139, startPoint y: 147, endPoint x: 351, endPoint y: 158, distance: 212.9
click at [351, 224] on div "Amazon Detective uses machine learning and graph theory to analyze log data fro…" at bounding box center [266, 236] width 272 height 25
copy div "Amazon Detective uses machine learning and graph theory to analyze log data fro…"
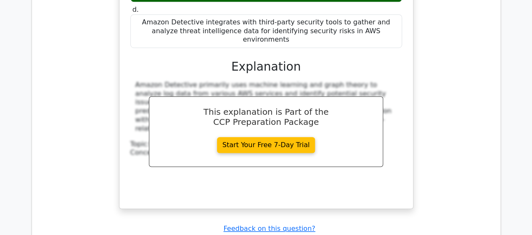
scroll to position [1936, 0]
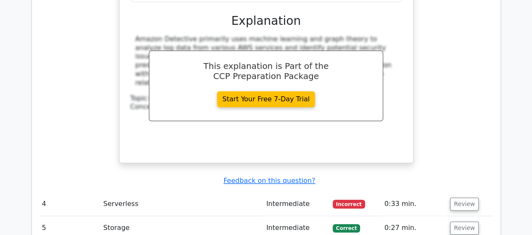
click at [450, 216] on td at bounding box center [266, 216] width 455 height 0
click at [467, 198] on button "Review" at bounding box center [464, 204] width 29 height 13
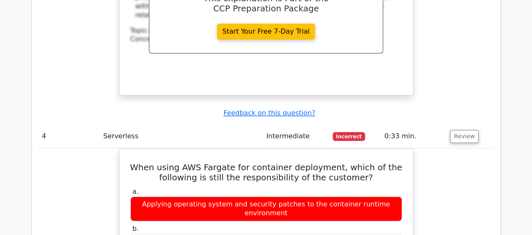
scroll to position [2021, 0]
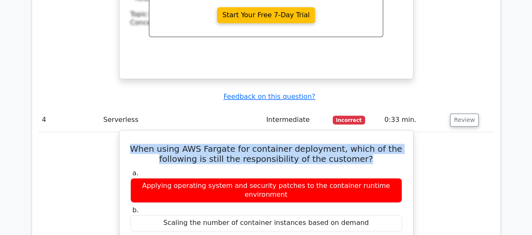
drag, startPoint x: 145, startPoint y: 55, endPoint x: 374, endPoint y: 67, distance: 229.3
click at [374, 144] on h5 "When using AWS Fargate for container deployment, which of the following is stil…" at bounding box center [267, 154] width 274 height 20
copy h5 "When using AWS Fargate for container deployment, which of the following is stil…"
drag, startPoint x: 144, startPoint y: 149, endPoint x: 395, endPoint y: 152, distance: 250.9
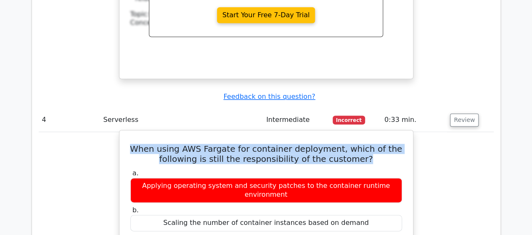
copy div "Defining the container image and specifying the CPU and memory requirements"
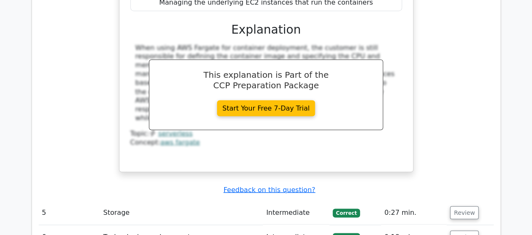
scroll to position [2315, 0]
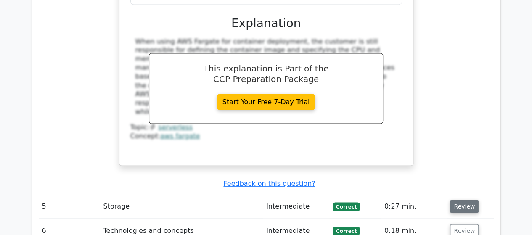
click at [469, 200] on button "Review" at bounding box center [464, 206] width 29 height 13
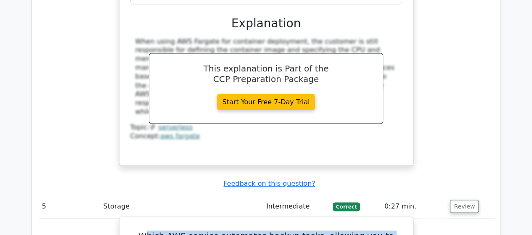
drag, startPoint x: 155, startPoint y: 122, endPoint x: 289, endPoint y: 138, distance: 134.8
drag, startPoint x: 151, startPoint y: 122, endPoint x: 300, endPoint y: 144, distance: 150.7
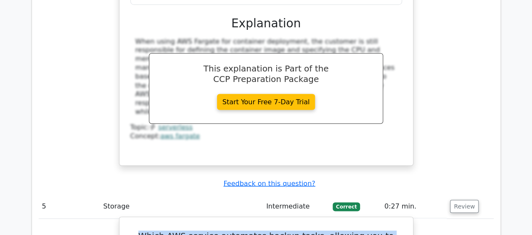
copy h5 "Which AWS service automates backup tasks, allowing you to consolidate data acro…"
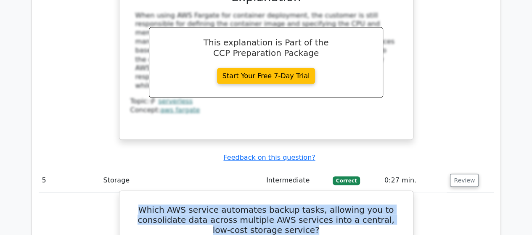
scroll to position [2357, 0]
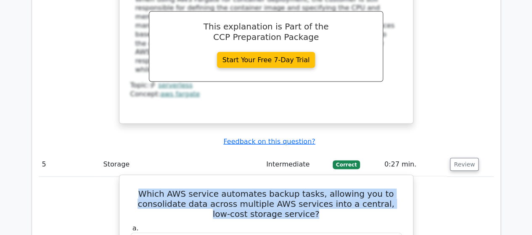
drag, startPoint x: 247, startPoint y: 165, endPoint x: 295, endPoint y: 170, distance: 48.2
copy div "AWS Backup"
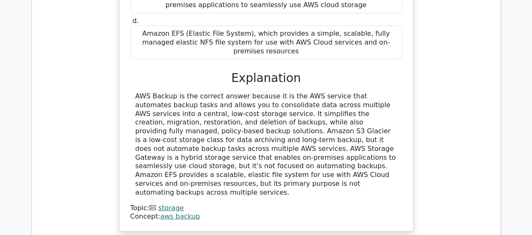
scroll to position [2694, 0]
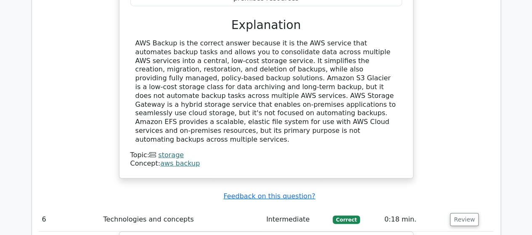
scroll to position [2736, 0]
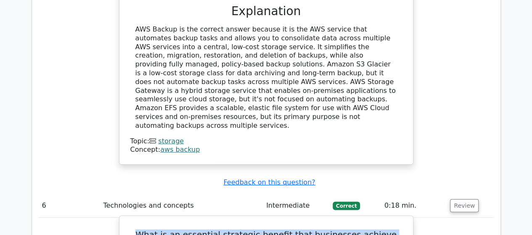
drag, startPoint x: 144, startPoint y: 92, endPoint x: 365, endPoint y: 104, distance: 220.9
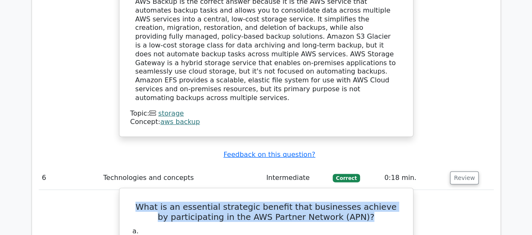
scroll to position [2778, 0]
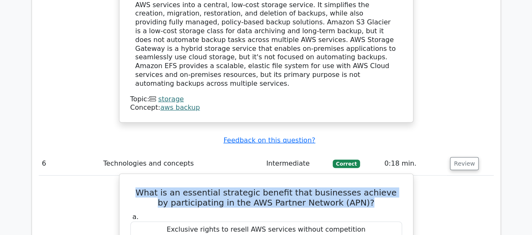
drag, startPoint x: 189, startPoint y: 118, endPoint x: 303, endPoint y: 118, distance: 114.1
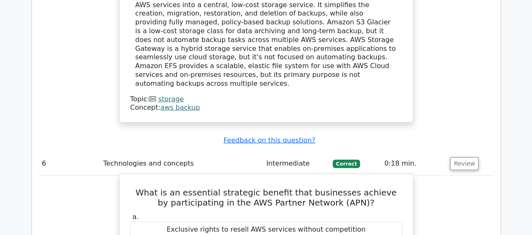
drag, startPoint x: 186, startPoint y: 116, endPoint x: 349, endPoint y: 119, distance: 162.5
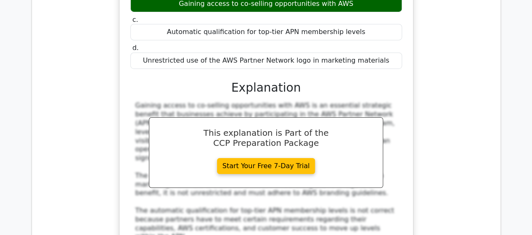
scroll to position [3115, 0]
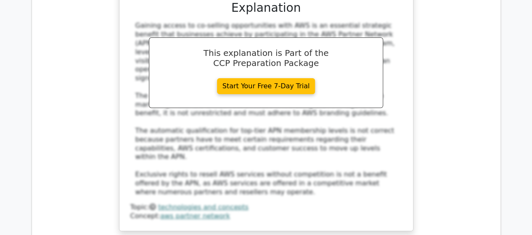
drag, startPoint x: 276, startPoint y: 155, endPoint x: 241, endPoint y: 92, distance: 72.5
drag, startPoint x: 137, startPoint y: 141, endPoint x: 298, endPoint y: 153, distance: 161.2
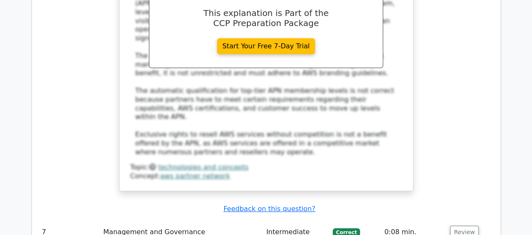
scroll to position [3199, 0]
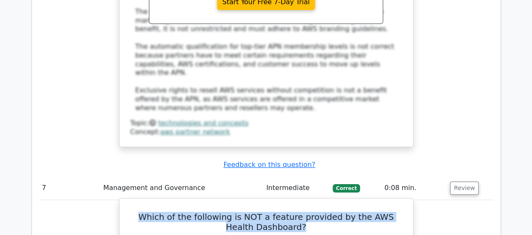
drag, startPoint x: 148, startPoint y: 124, endPoint x: 391, endPoint y: 127, distance: 242.9
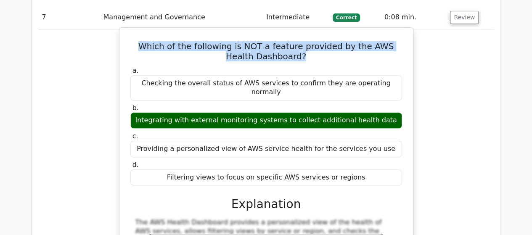
scroll to position [3452, 0]
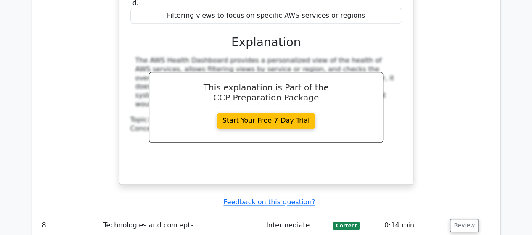
scroll to position [3536, 0]
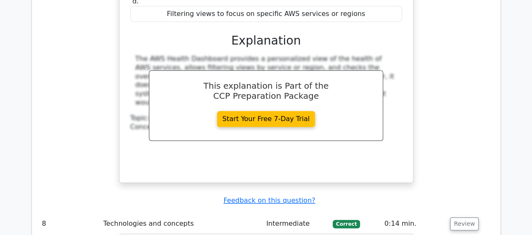
drag, startPoint x: 130, startPoint y: 83, endPoint x: 300, endPoint y: 104, distance: 171.4
drag, startPoint x: 204, startPoint y: 213, endPoint x: 328, endPoint y: 216, distance: 123.8
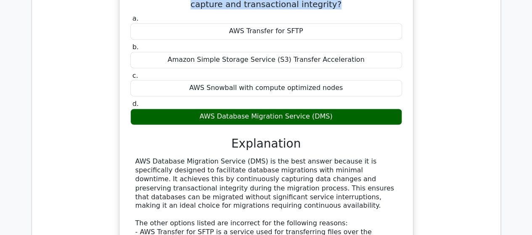
scroll to position [3915, 0]
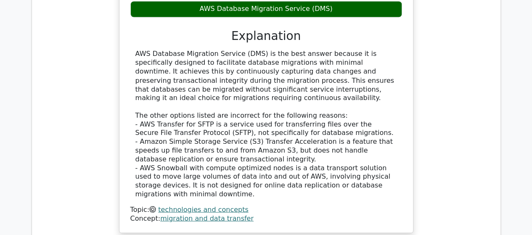
drag, startPoint x: 149, startPoint y: 122, endPoint x: 329, endPoint y: 142, distance: 181.3
drag, startPoint x: 224, startPoint y: 200, endPoint x: 321, endPoint y: 198, distance: 97.7
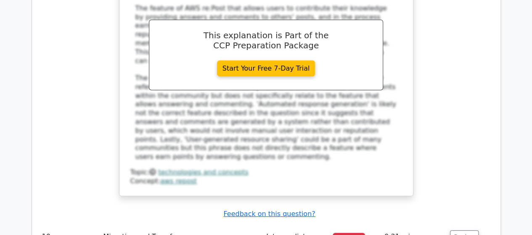
scroll to position [4378, 0]
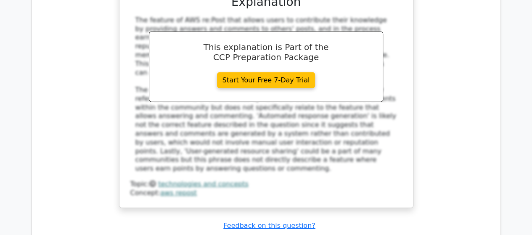
drag, startPoint x: 139, startPoint y: 77, endPoint x: 384, endPoint y: 87, distance: 245.2
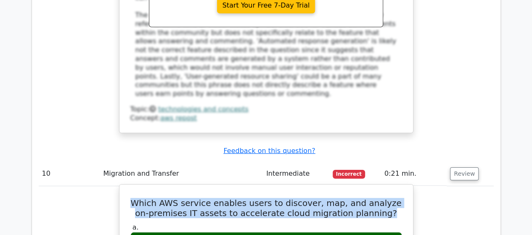
scroll to position [4462, 0]
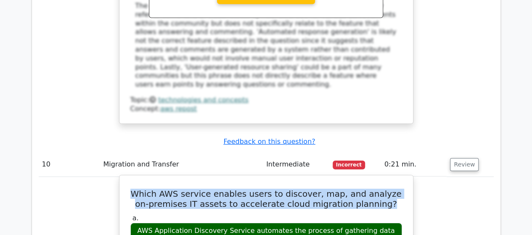
drag, startPoint x: 136, startPoint y: 140, endPoint x: 357, endPoint y: 150, distance: 221.6
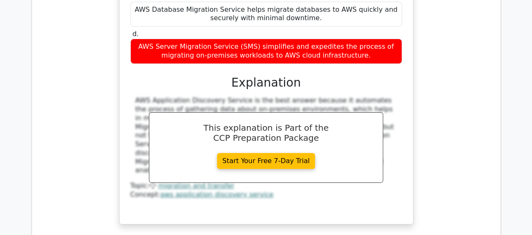
scroll to position [4715, 0]
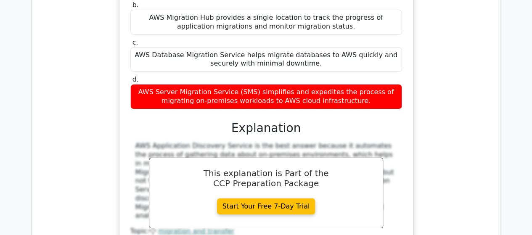
drag, startPoint x: 138, startPoint y: 139, endPoint x: 314, endPoint y: 148, distance: 175.8
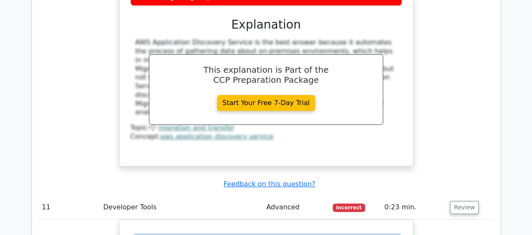
scroll to position [4883, 0]
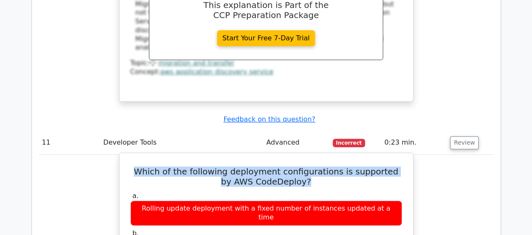
drag, startPoint x: 228, startPoint y: 91, endPoint x: 324, endPoint y: 93, distance: 96.4
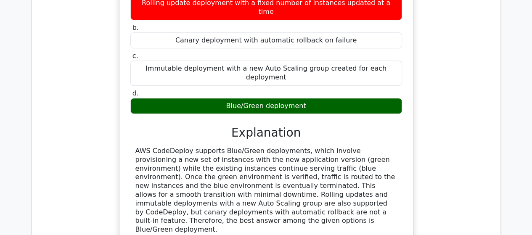
scroll to position [5093, 0]
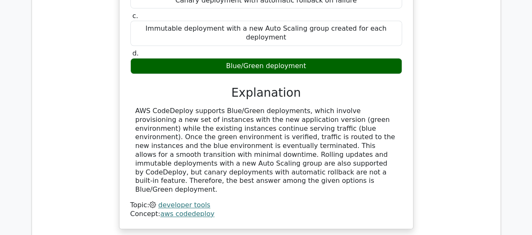
scroll to position [5135, 0]
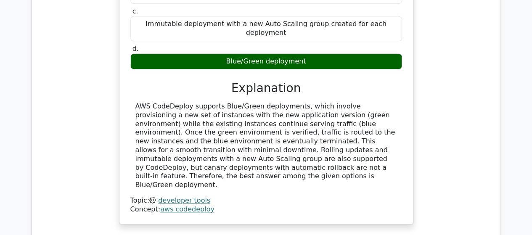
drag, startPoint x: 137, startPoint y: 56, endPoint x: 304, endPoint y: 69, distance: 167.6
drag, startPoint x: 227, startPoint y: 179, endPoint x: 309, endPoint y: 182, distance: 81.7
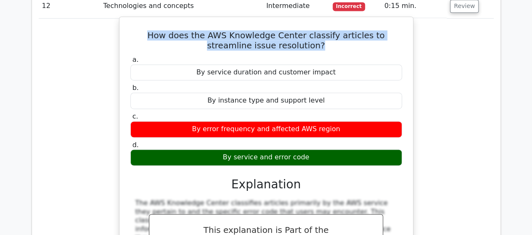
scroll to position [5430, 0]
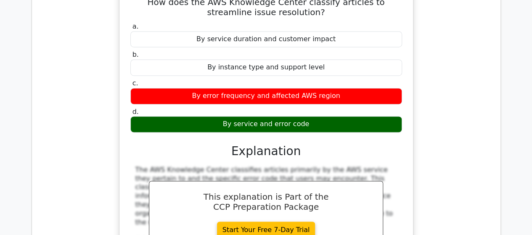
drag, startPoint x: 141, startPoint y: 153, endPoint x: 370, endPoint y: 165, distance: 229.3
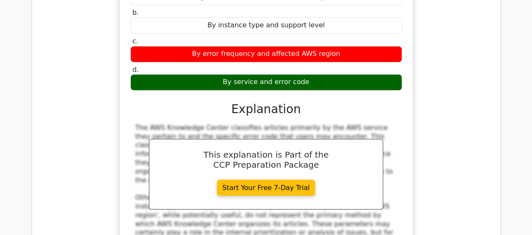
scroll to position [5514, 0]
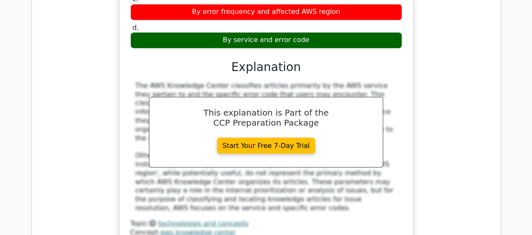
drag, startPoint x: 176, startPoint y: 163, endPoint x: 366, endPoint y: 164, distance: 189.8
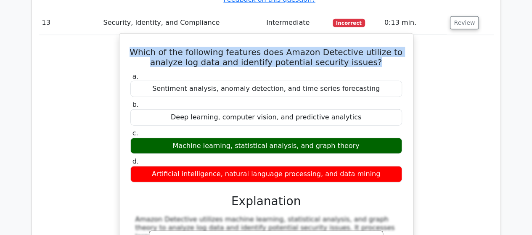
scroll to position [5851, 0]
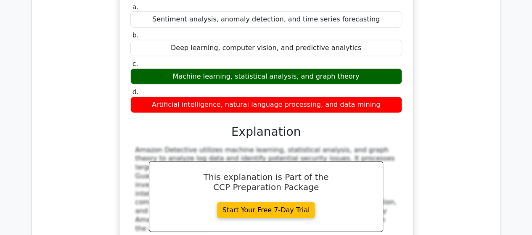
drag, startPoint x: 133, startPoint y: 93, endPoint x: 393, endPoint y: 108, distance: 261.0
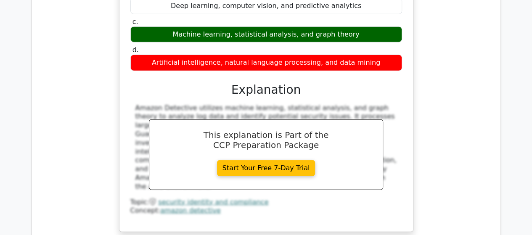
drag, startPoint x: 138, startPoint y: 155, endPoint x: 295, endPoint y: 165, distance: 156.9
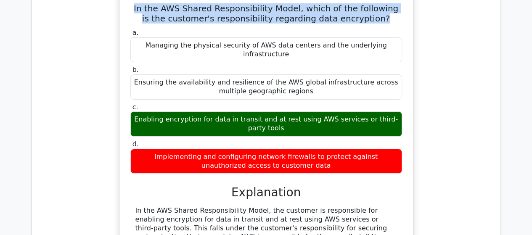
scroll to position [6188, 0]
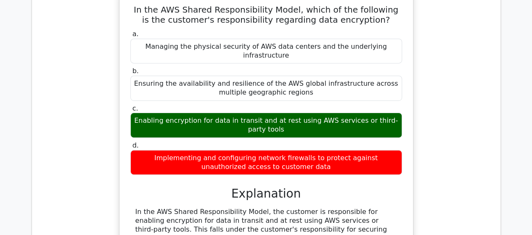
drag, startPoint x: 130, startPoint y: 125, endPoint x: 381, endPoint y: 135, distance: 251.5
drag, startPoint x: 167, startPoint y: 195, endPoint x: 345, endPoint y: 208, distance: 178.9
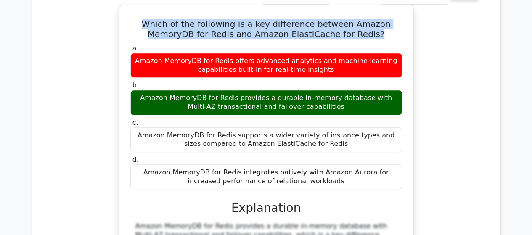
scroll to position [6609, 0]
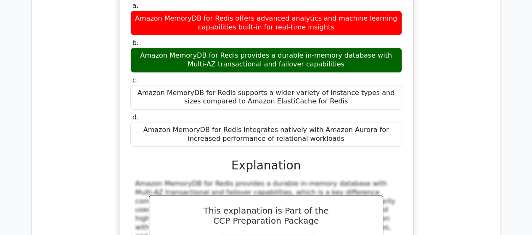
drag, startPoint x: 130, startPoint y: 95, endPoint x: 414, endPoint y: 123, distance: 286.0
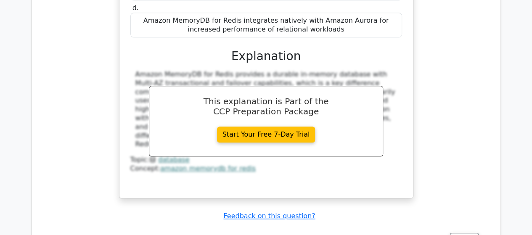
scroll to position [6735, 0]
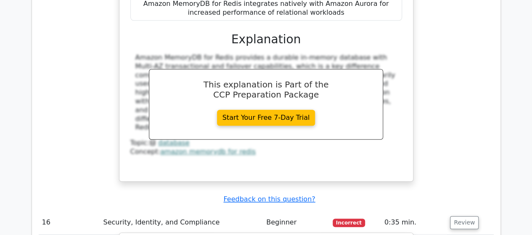
drag, startPoint x: 149, startPoint y: 56, endPoint x: 298, endPoint y: 72, distance: 149.5
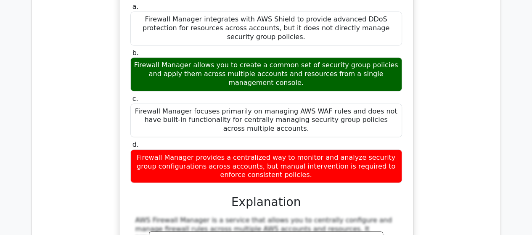
scroll to position [7030, 0]
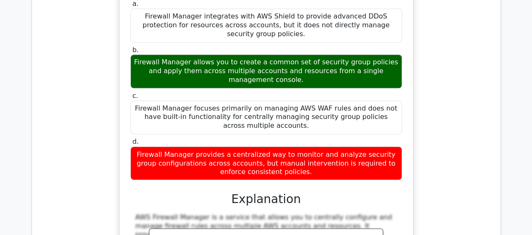
drag, startPoint x: 132, startPoint y: 112, endPoint x: 367, endPoint y: 147, distance: 237.9
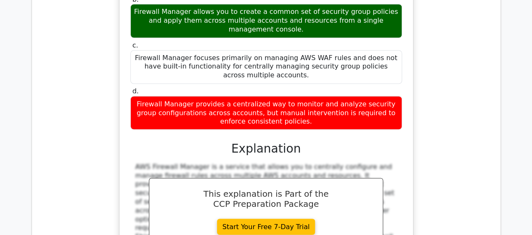
scroll to position [7156, 0]
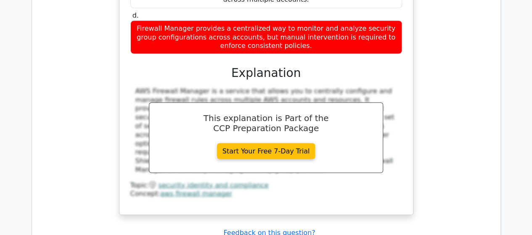
drag, startPoint x: 177, startPoint y: 98, endPoint x: 353, endPoint y: 100, distance: 175.5
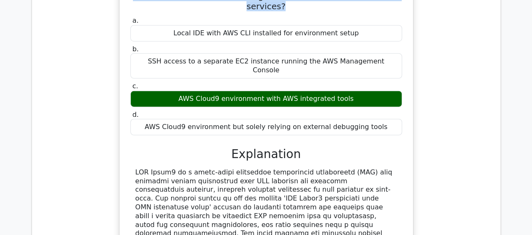
scroll to position [7493, 0]
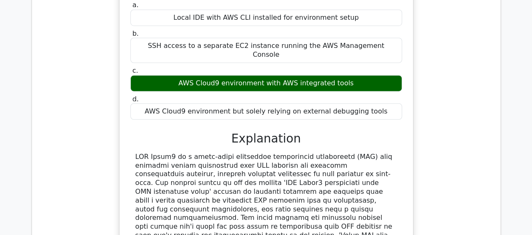
drag, startPoint x: 136, startPoint y: 79, endPoint x: 401, endPoint y: 96, distance: 265.4
drag, startPoint x: 136, startPoint y: 77, endPoint x: 386, endPoint y: 89, distance: 249.5
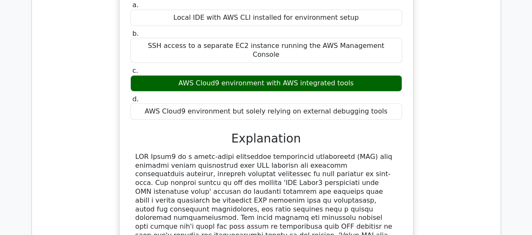
drag, startPoint x: 228, startPoint y: 183, endPoint x: 327, endPoint y: 183, distance: 99.3
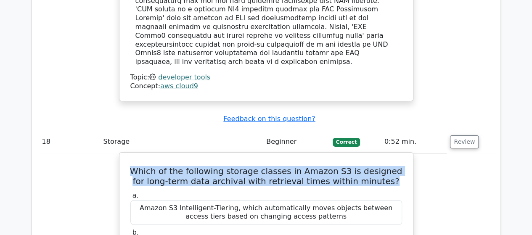
scroll to position [7830, 0]
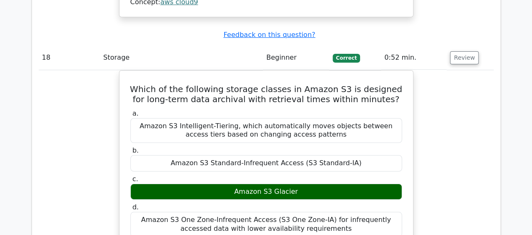
drag, startPoint x: 131, startPoint y: 122, endPoint x: 346, endPoint y: 152, distance: 217.2
drag, startPoint x: 131, startPoint y: 118, endPoint x: 316, endPoint y: 142, distance: 186.3
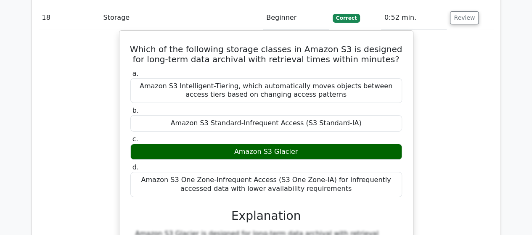
scroll to position [7872, 0]
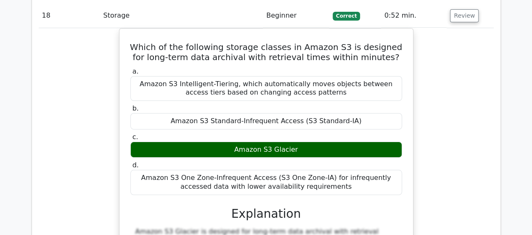
drag, startPoint x: 229, startPoint y: 125, endPoint x: 323, endPoint y: 133, distance: 93.8
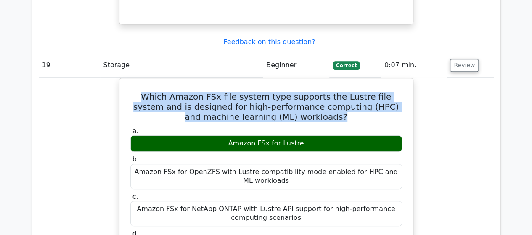
scroll to position [8208, 0]
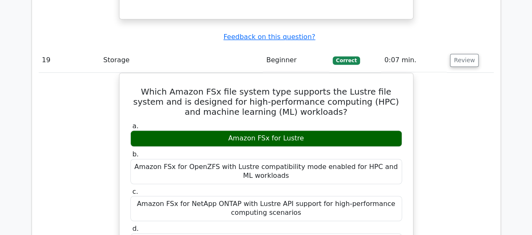
drag, startPoint x: 133, startPoint y: 142, endPoint x: 371, endPoint y: 151, distance: 238.4
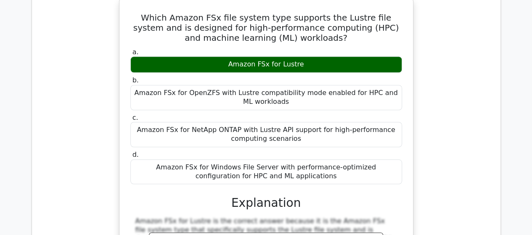
scroll to position [8293, 0]
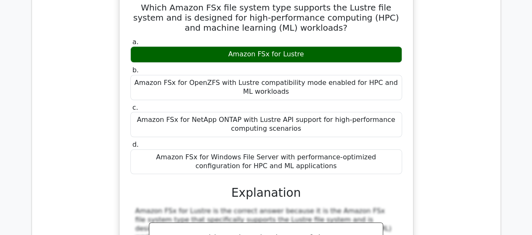
drag, startPoint x: 223, startPoint y: 119, endPoint x: 337, endPoint y: 129, distance: 114.9
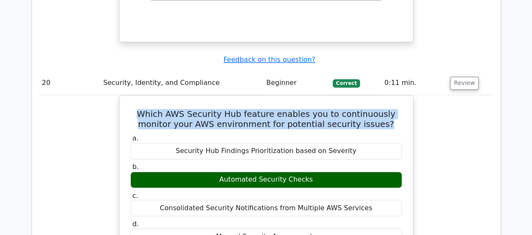
scroll to position [8587, 0]
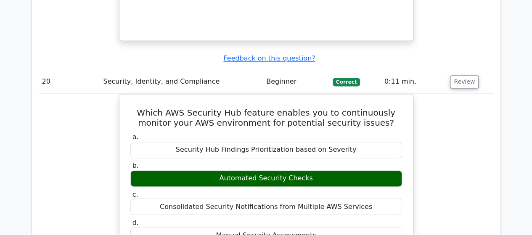
drag, startPoint x: 144, startPoint y: 111, endPoint x: 333, endPoint y: 159, distance: 195.5
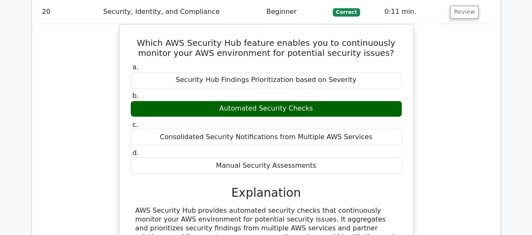
scroll to position [8671, 0]
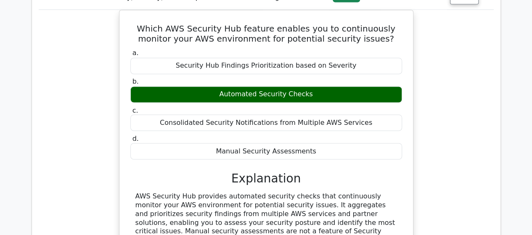
drag, startPoint x: 141, startPoint y: 146, endPoint x: 375, endPoint y: 169, distance: 235.6
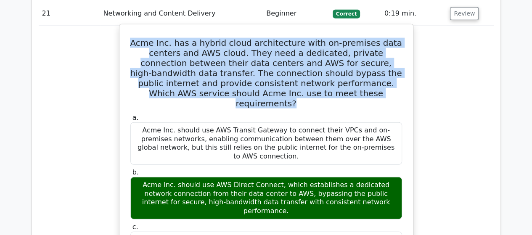
scroll to position [9050, 0]
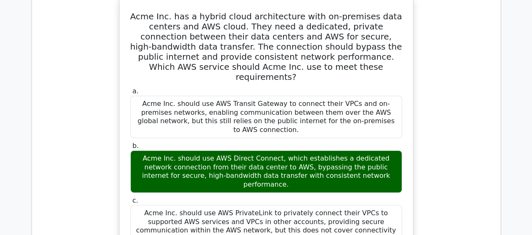
drag, startPoint x: 133, startPoint y: 114, endPoint x: 363, endPoint y: 136, distance: 230.9
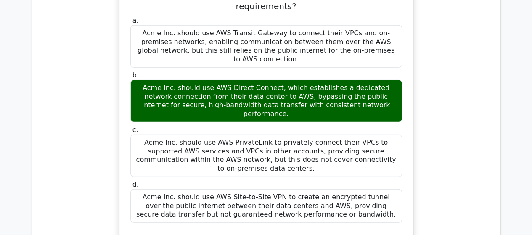
scroll to position [9134, 0]
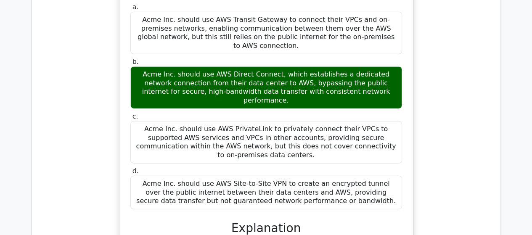
drag, startPoint x: 241, startPoint y: 137, endPoint x: 306, endPoint y: 138, distance: 65.2
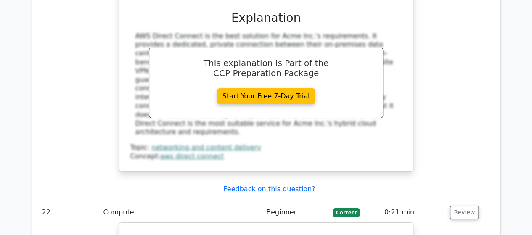
scroll to position [9471, 0]
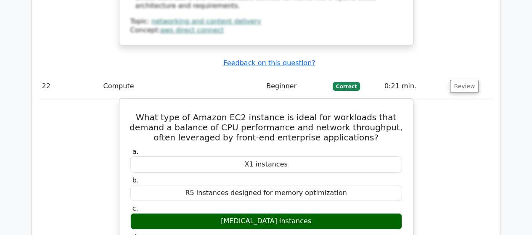
drag, startPoint x: 142, startPoint y: 97, endPoint x: 322, endPoint y: 106, distance: 179.5
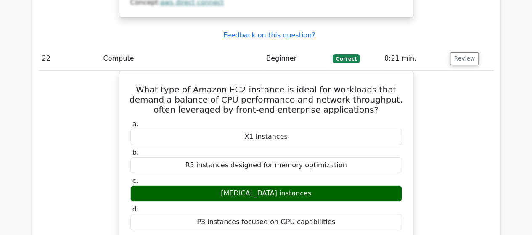
scroll to position [9513, 0]
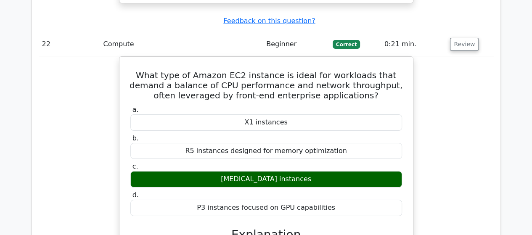
drag, startPoint x: 144, startPoint y: 121, endPoint x: 391, endPoint y: 120, distance: 247.1
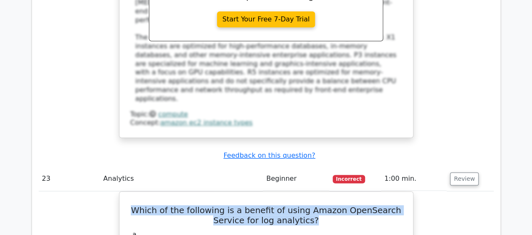
scroll to position [9808, 0]
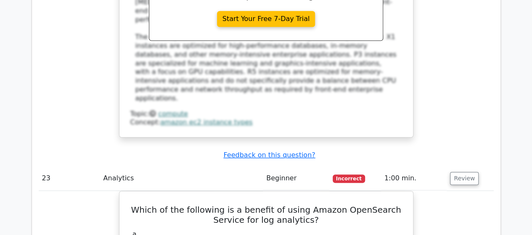
drag, startPoint x: 146, startPoint y: 91, endPoint x: 353, endPoint y: 104, distance: 207.5
drag, startPoint x: 176, startPoint y: 158, endPoint x: 362, endPoint y: 158, distance: 186.5
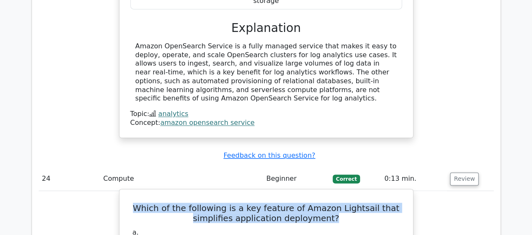
scroll to position [10187, 0]
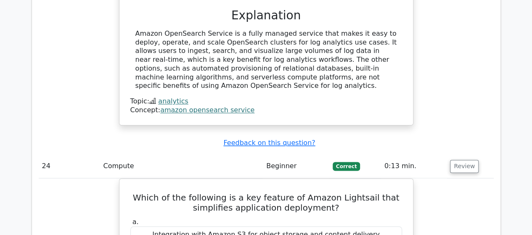
drag, startPoint x: 138, startPoint y: 75, endPoint x: 328, endPoint y: 113, distance: 194.0
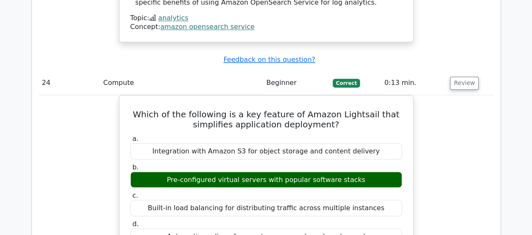
scroll to position [10271, 0]
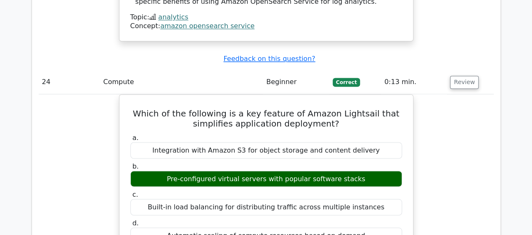
drag, startPoint x: 224, startPoint y: 141, endPoint x: 314, endPoint y: 138, distance: 90.1
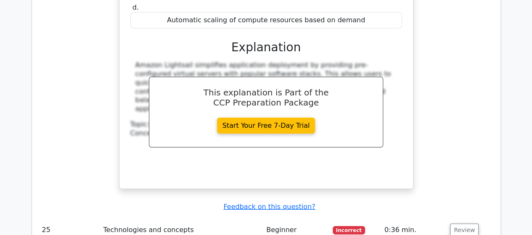
scroll to position [10566, 0]
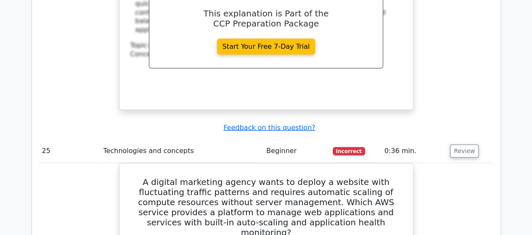
drag, startPoint x: 136, startPoint y: 125, endPoint x: 326, endPoint y: 173, distance: 196.1
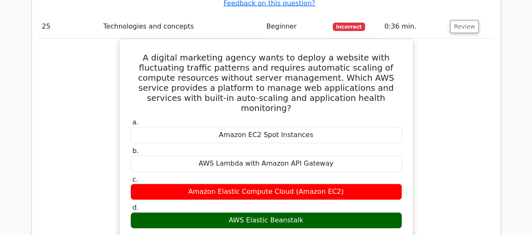
scroll to position [10692, 0]
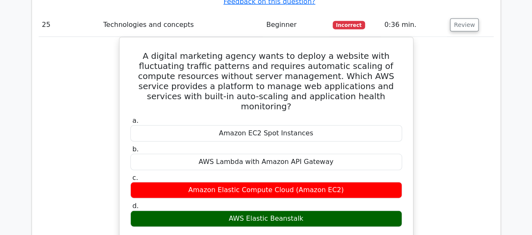
drag, startPoint x: 141, startPoint y: 114, endPoint x: 366, endPoint y: 124, distance: 225.4
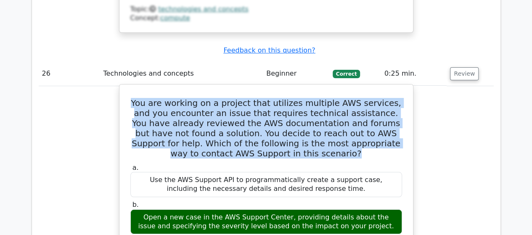
scroll to position [11113, 0]
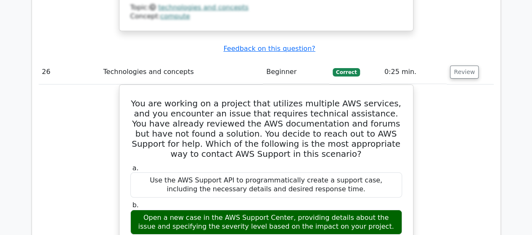
drag, startPoint x: 132, startPoint y: 78, endPoint x: 355, endPoint y: 93, distance: 223.6
drag, startPoint x: 182, startPoint y: 117, endPoint x: 368, endPoint y: 118, distance: 186.5
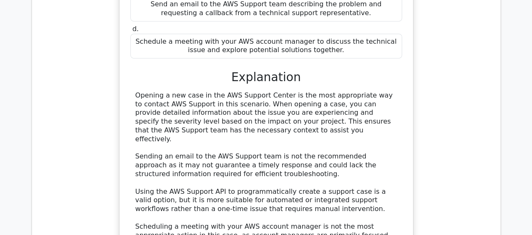
scroll to position [11365, 0]
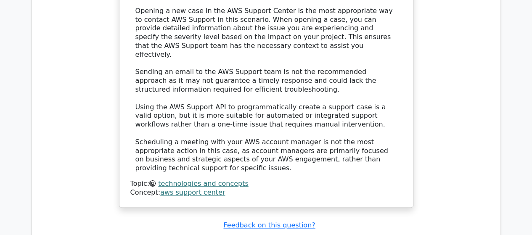
scroll to position [11450, 0]
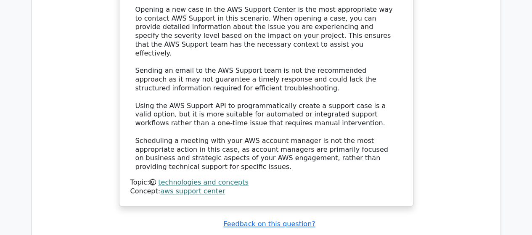
drag, startPoint x: 143, startPoint y: 105, endPoint x: 360, endPoint y: 120, distance: 217.8
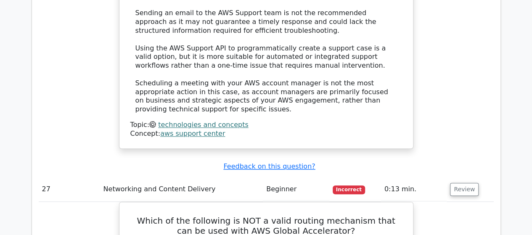
scroll to position [11534, 0]
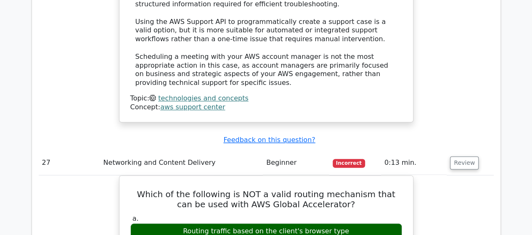
drag, startPoint x: 141, startPoint y: 57, endPoint x: 296, endPoint y: 66, distance: 154.3
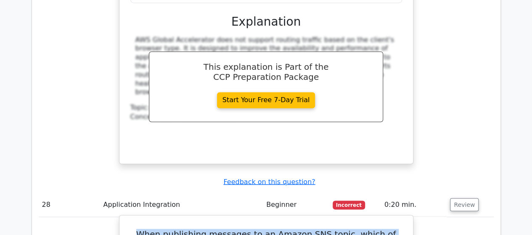
scroll to position [11871, 0]
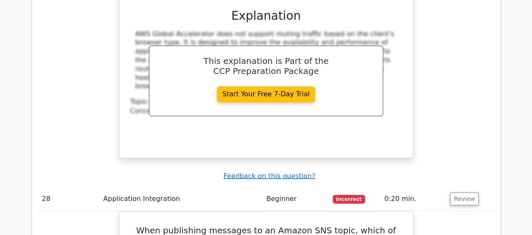
drag, startPoint x: 140, startPoint y: 82, endPoint x: 355, endPoint y: 98, distance: 215.2
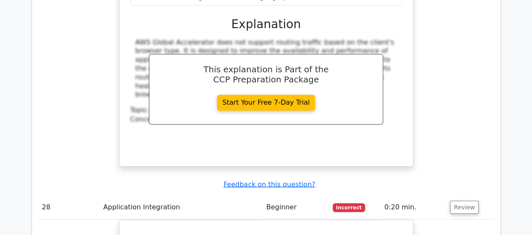
scroll to position [11913, 0]
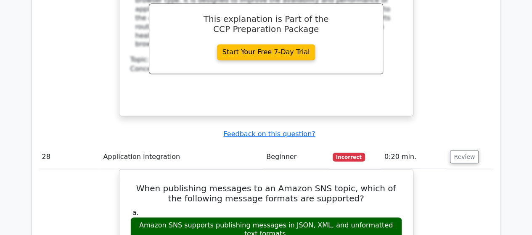
drag, startPoint x: 241, startPoint y: 75, endPoint x: 305, endPoint y: 79, distance: 64.2
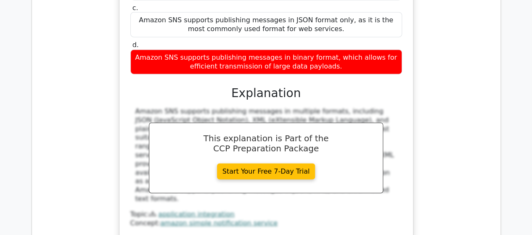
scroll to position [12249, 0]
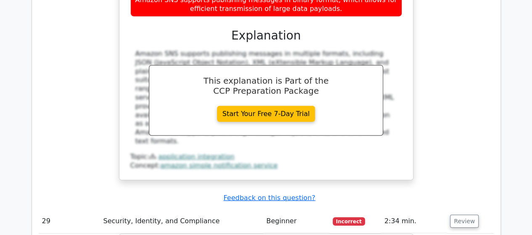
drag, startPoint x: 131, startPoint y: 85, endPoint x: 386, endPoint y: 96, distance: 255.7
drag, startPoint x: 231, startPoint y: 122, endPoint x: 319, endPoint y: 126, distance: 88.5
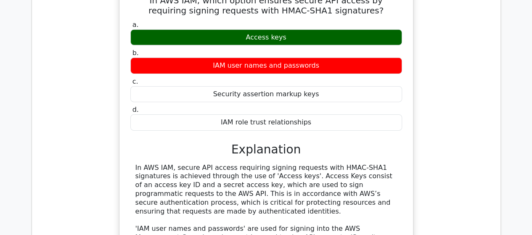
scroll to position [12544, 0]
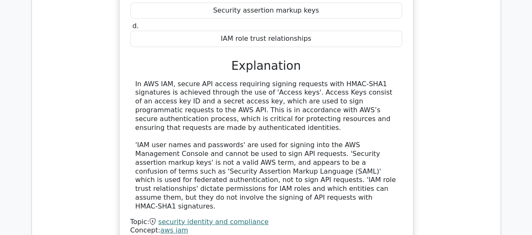
scroll to position [12586, 0]
drag, startPoint x: 146, startPoint y: 111, endPoint x: 319, endPoint y: 141, distance: 176.1
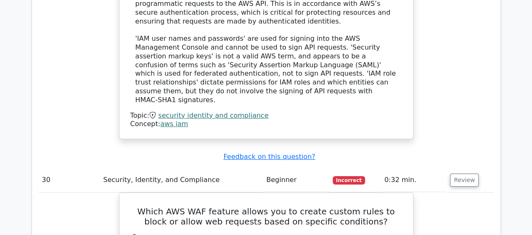
scroll to position [12712, 0]
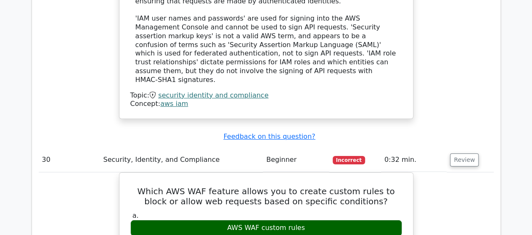
drag, startPoint x: 143, startPoint y: 143, endPoint x: 309, endPoint y: 152, distance: 166.6
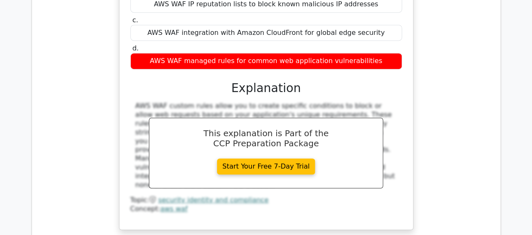
scroll to position [13049, 0]
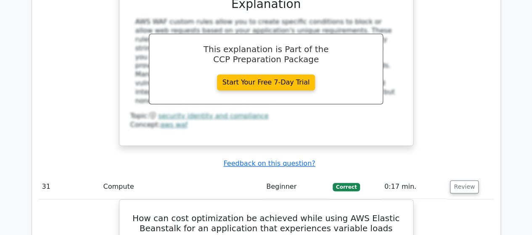
drag, startPoint x: 151, startPoint y: 137, endPoint x: 281, endPoint y: 159, distance: 132.3
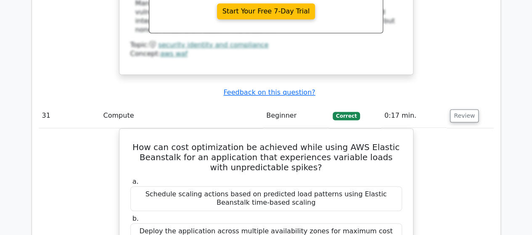
scroll to position [13133, 0]
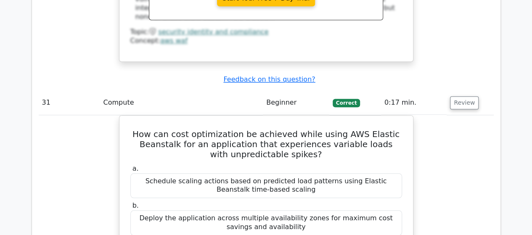
drag, startPoint x: 143, startPoint y: 135, endPoint x: 288, endPoint y: 152, distance: 146.2
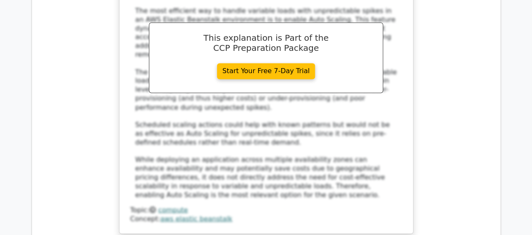
scroll to position [13470, 0]
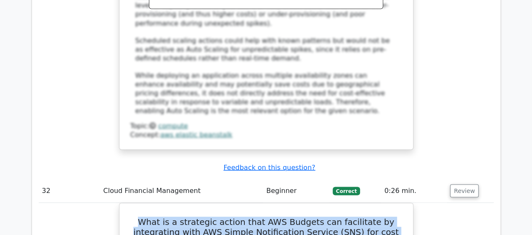
scroll to position [13554, 0]
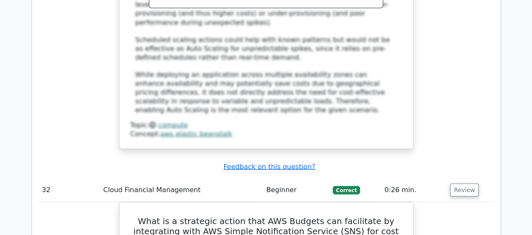
drag, startPoint x: 141, startPoint y: 76, endPoint x: 404, endPoint y: 84, distance: 263.2
drag, startPoint x: 227, startPoint y: 142, endPoint x: 308, endPoint y: 144, distance: 80.8
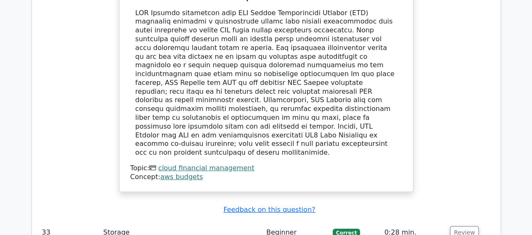
scroll to position [13891, 0]
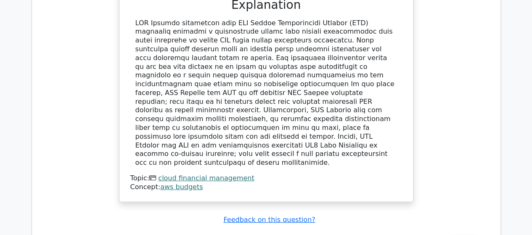
scroll to position [13975, 0]
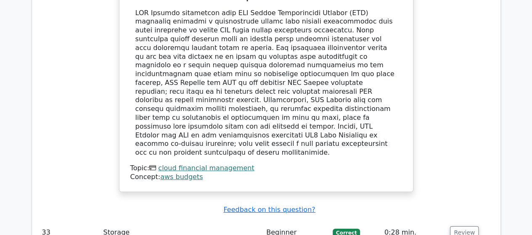
drag, startPoint x: 128, startPoint y: 58, endPoint x: 371, endPoint y: 67, distance: 242.6
drag, startPoint x: 189, startPoint y: 179, endPoint x: 374, endPoint y: 180, distance: 184.4
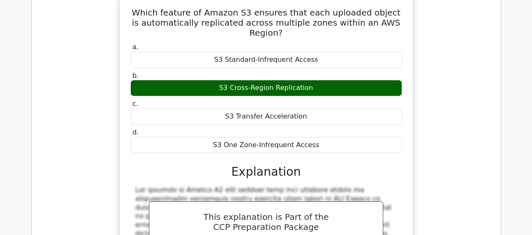
scroll to position [14228, 0]
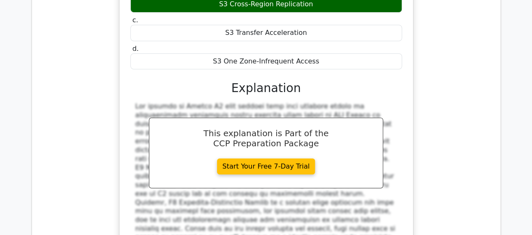
scroll to position [14312, 0]
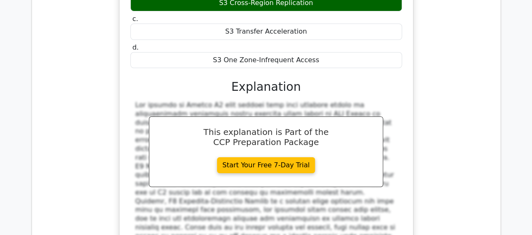
drag, startPoint x: 130, startPoint y: 84, endPoint x: 320, endPoint y: 103, distance: 190.4
drag, startPoint x: 241, startPoint y: 213, endPoint x: 299, endPoint y: 214, distance: 58.1
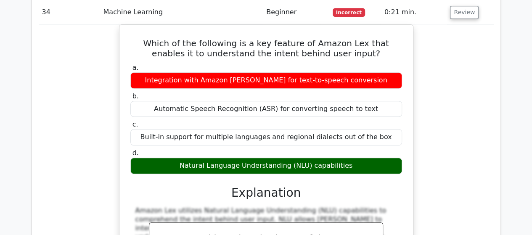
scroll to position [14649, 0]
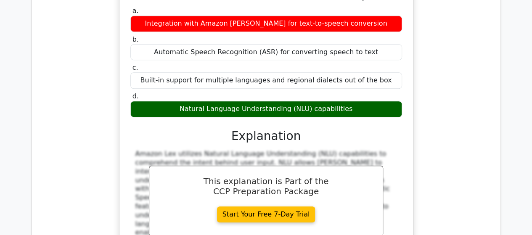
drag, startPoint x: 133, startPoint y: 114, endPoint x: 323, endPoint y: 133, distance: 190.8
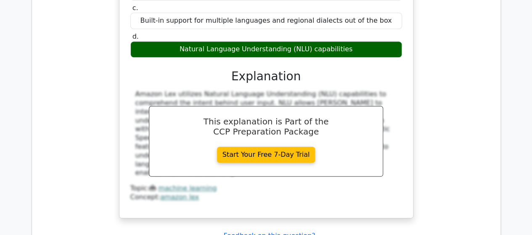
scroll to position [14775, 0]
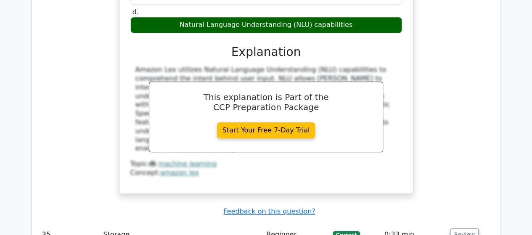
drag, startPoint x: 167, startPoint y: 162, endPoint x: 373, endPoint y: 160, distance: 206.3
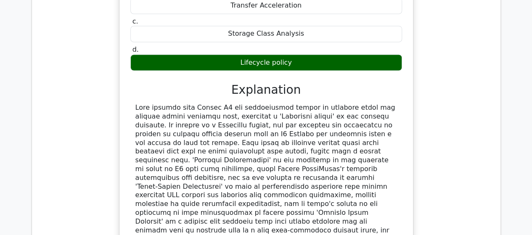
scroll to position [15112, 0]
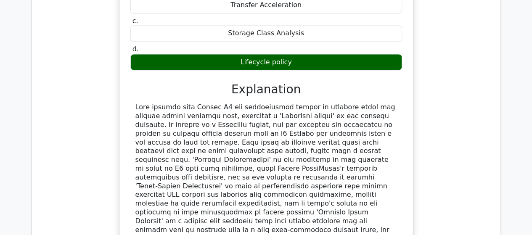
drag, startPoint x: 140, startPoint y: 118, endPoint x: 394, endPoint y: 132, distance: 255.0
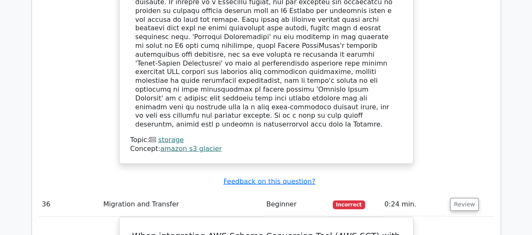
scroll to position [15238, 0]
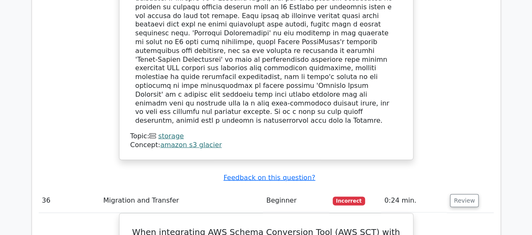
drag, startPoint x: 163, startPoint y: 86, endPoint x: 375, endPoint y: 85, distance: 211.7
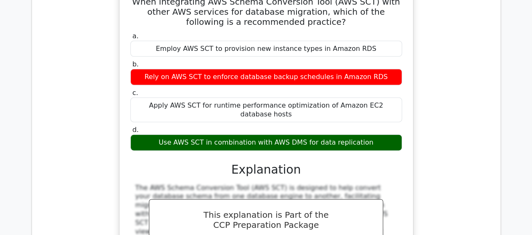
scroll to position [15491, 0]
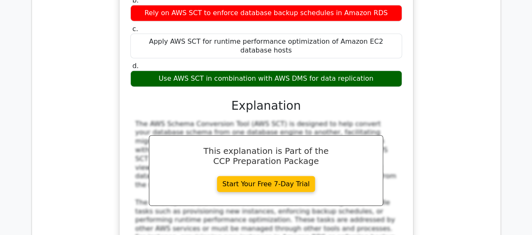
drag, startPoint x: 134, startPoint y: 125, endPoint x: 405, endPoint y: 127, distance: 271.5
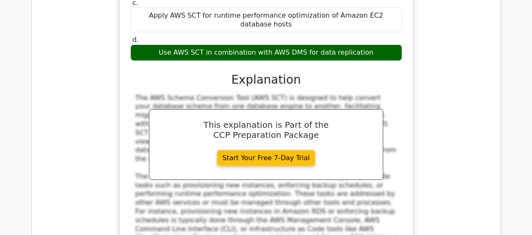
scroll to position [15575, 0]
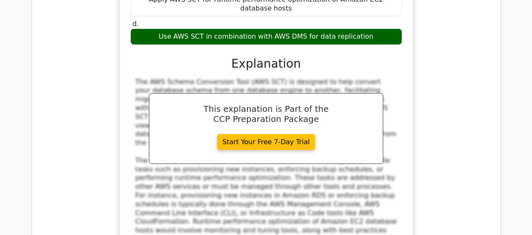
drag, startPoint x: 181, startPoint y: 139, endPoint x: 357, endPoint y: 138, distance: 176.0
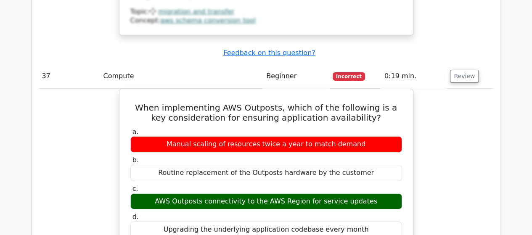
scroll to position [15827, 0]
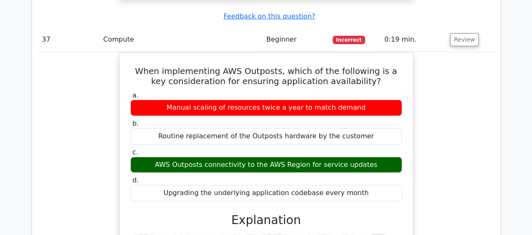
scroll to position [15869, 0]
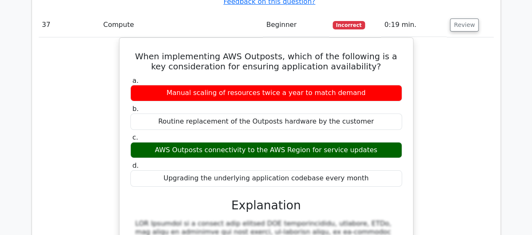
drag, startPoint x: 146, startPoint y: 125, endPoint x: 365, endPoint y: 138, distance: 219.3
drag, startPoint x: 168, startPoint y: 162, endPoint x: 374, endPoint y: 164, distance: 206.7
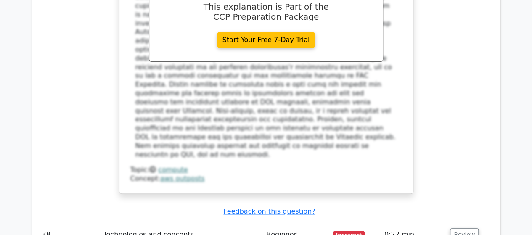
scroll to position [16164, 0]
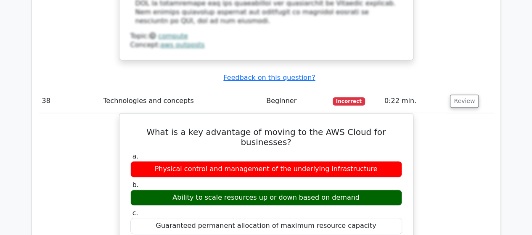
scroll to position [16248, 0]
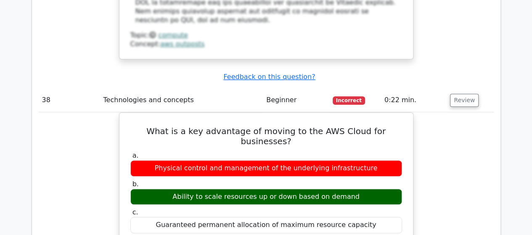
drag, startPoint x: 139, startPoint y: 109, endPoint x: 285, endPoint y: 130, distance: 147.6
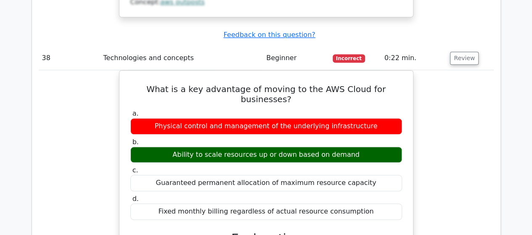
drag, startPoint x: 173, startPoint y: 173, endPoint x: 363, endPoint y: 167, distance: 189.5
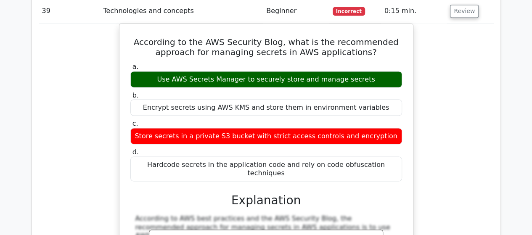
scroll to position [16711, 0]
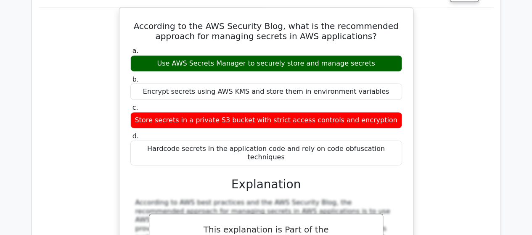
drag, startPoint x: 134, startPoint y: 54, endPoint x: 333, endPoint y: 61, distance: 198.8
drag, startPoint x: 222, startPoint y: 180, endPoint x: 342, endPoint y: 177, distance: 119.6
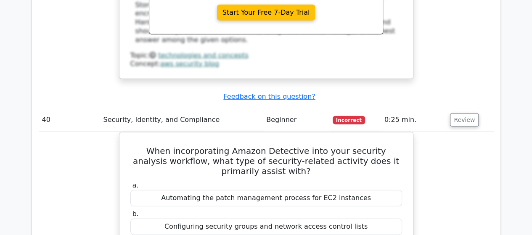
scroll to position [17006, 0]
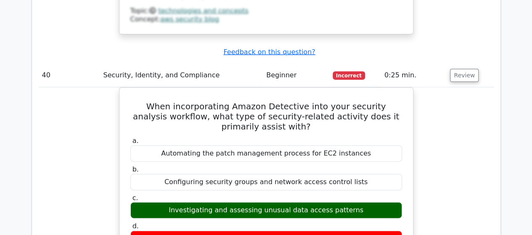
drag, startPoint x: 137, startPoint y: 125, endPoint x: 299, endPoint y: 136, distance: 162.0
drag, startPoint x: 169, startPoint y: 98, endPoint x: 373, endPoint y: 99, distance: 204.2
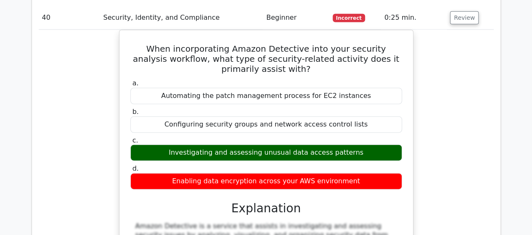
scroll to position [17048, 0]
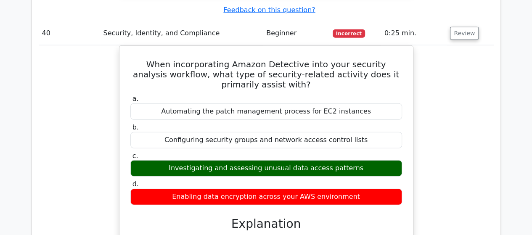
drag, startPoint x: 136, startPoint y: 83, endPoint x: 313, endPoint y: 90, distance: 177.8
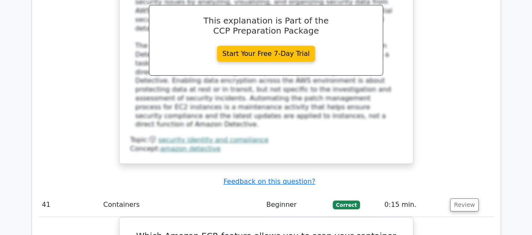
scroll to position [17343, 0]
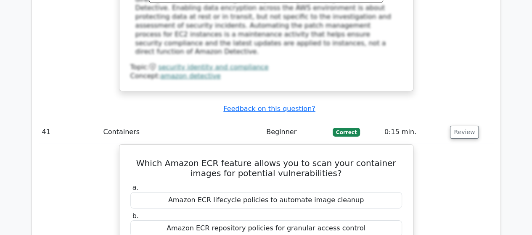
scroll to position [17385, 0]
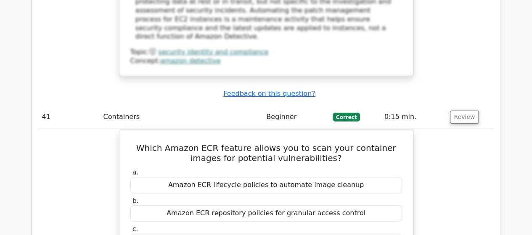
drag, startPoint x: 136, startPoint y: 107, endPoint x: 314, endPoint y: 193, distance: 197.3
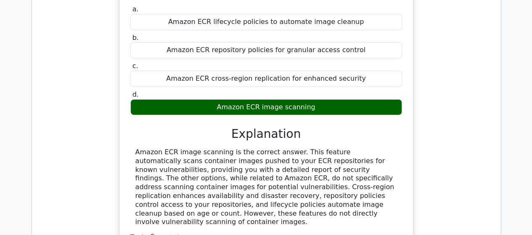
scroll to position [17553, 0]
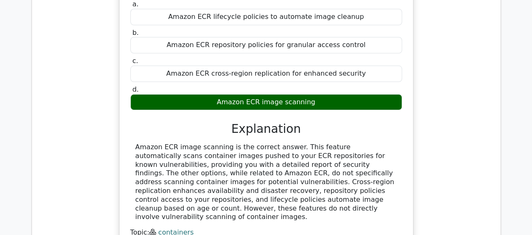
drag, startPoint x: 136, startPoint y: 138, endPoint x: 389, endPoint y: 170, distance: 255.4
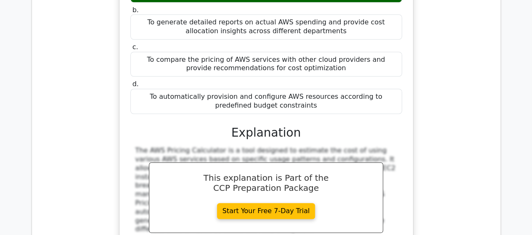
scroll to position [17932, 0]
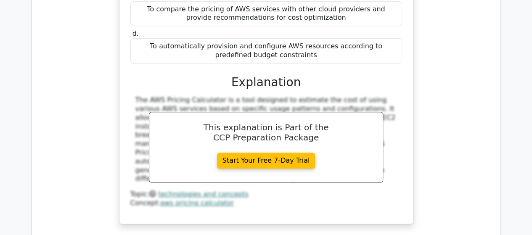
drag, startPoint x: 135, startPoint y: 105, endPoint x: 398, endPoint y: 130, distance: 264.3
drag, startPoint x: 171, startPoint y: 148, endPoint x: 358, endPoint y: 153, distance: 186.5
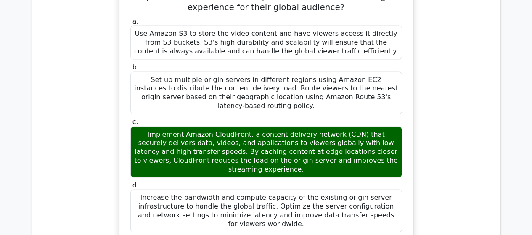
scroll to position [18395, 0]
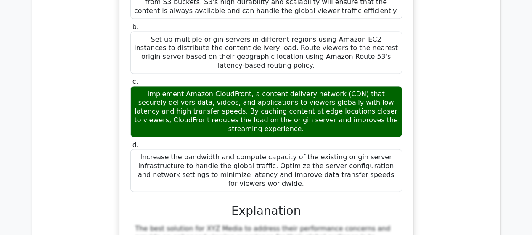
drag, startPoint x: 150, startPoint y: 94, endPoint x: 395, endPoint y: 98, distance: 245.0
drag, startPoint x: 141, startPoint y: 116, endPoint x: 302, endPoint y: 129, distance: 161.3
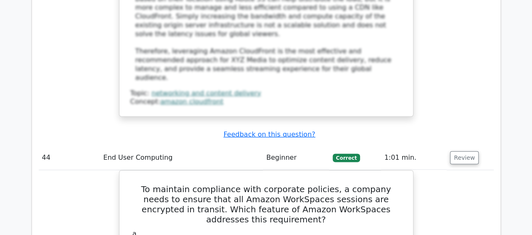
scroll to position [18732, 0]
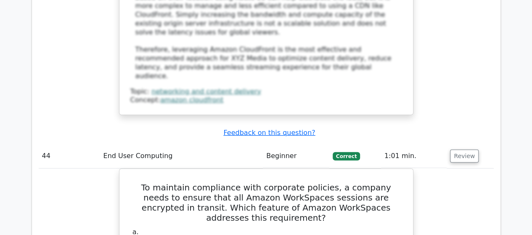
drag, startPoint x: 142, startPoint y: 143, endPoint x: 408, endPoint y: 172, distance: 267.2
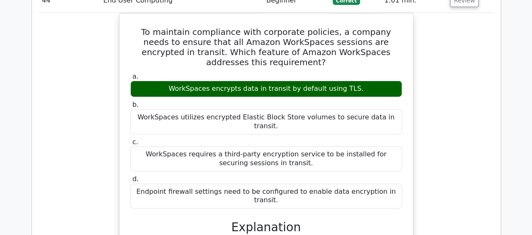
scroll to position [18900, 0]
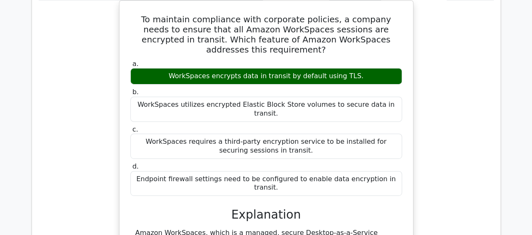
drag, startPoint x: 237, startPoint y: 29, endPoint x: 294, endPoint y: 29, distance: 56.8
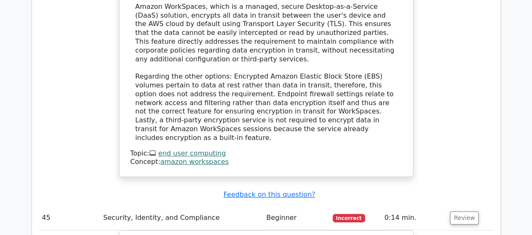
scroll to position [19153, 0]
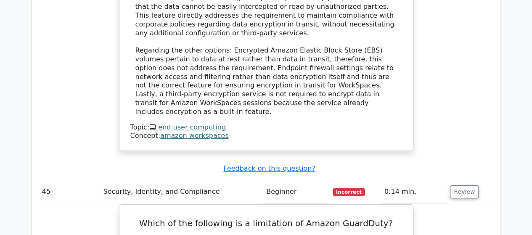
drag, startPoint x: 134, startPoint y: 131, endPoint x: 304, endPoint y: 162, distance: 172.9
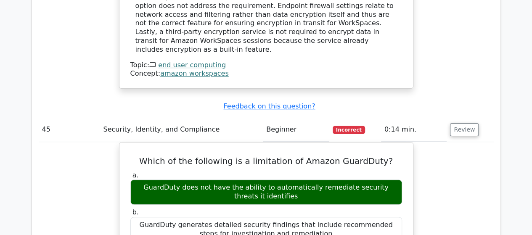
scroll to position [19237, 0]
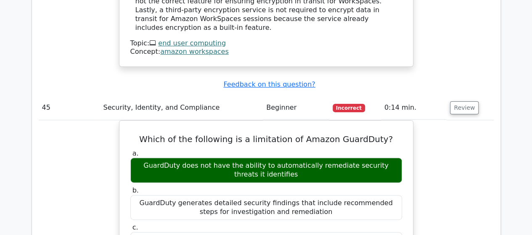
drag, startPoint x: 235, startPoint y: 192, endPoint x: 302, endPoint y: 190, distance: 67.0
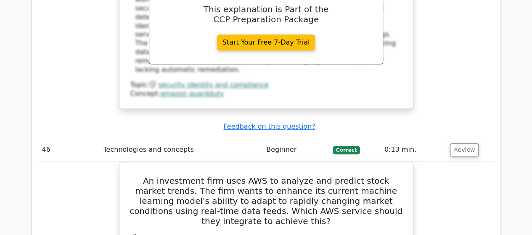
scroll to position [19616, 0]
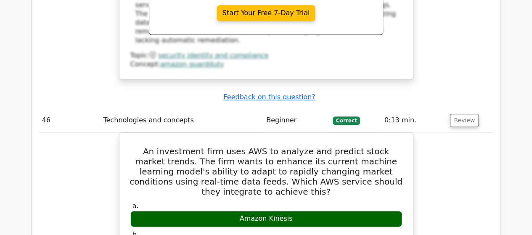
drag, startPoint x: 140, startPoint y: 100, endPoint x: 396, endPoint y: 97, distance: 255.5
drag, startPoint x: 143, startPoint y: 123, endPoint x: 333, endPoint y: 134, distance: 190.6
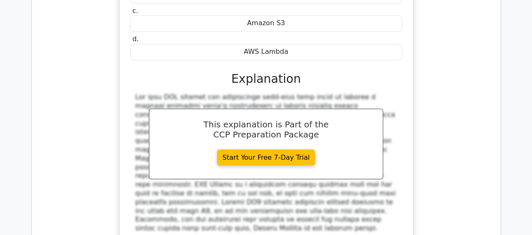
scroll to position [19995, 0]
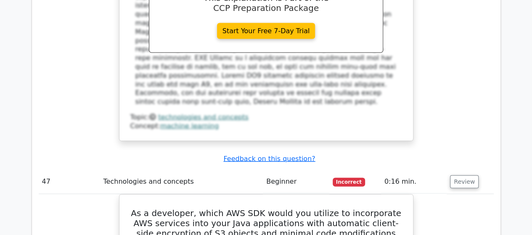
drag, startPoint x: 139, startPoint y: 107, endPoint x: 351, endPoint y: 121, distance: 213.1
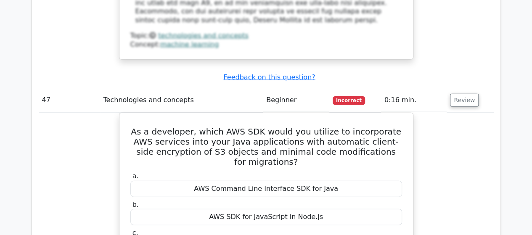
scroll to position [20079, 0]
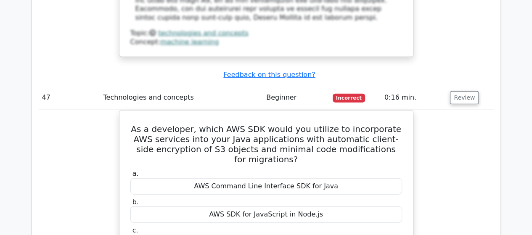
drag, startPoint x: 147, startPoint y: 161, endPoint x: 316, endPoint y: 168, distance: 169.0
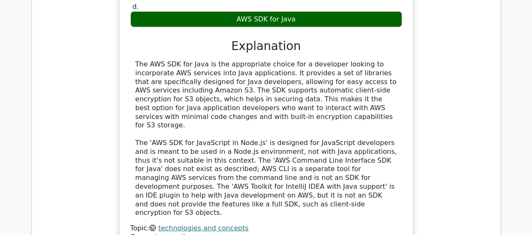
scroll to position [20416, 0]
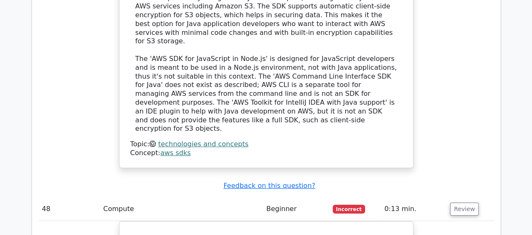
drag, startPoint x: 146, startPoint y: 148, endPoint x: 394, endPoint y: 149, distance: 248.4
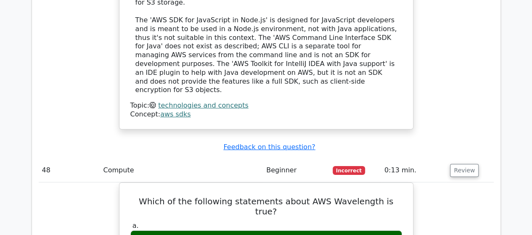
scroll to position [20500, 0]
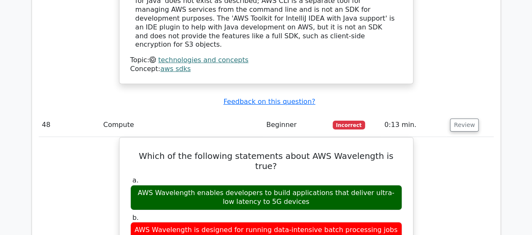
drag, startPoint x: 181, startPoint y: 181, endPoint x: 364, endPoint y: 186, distance: 183.6
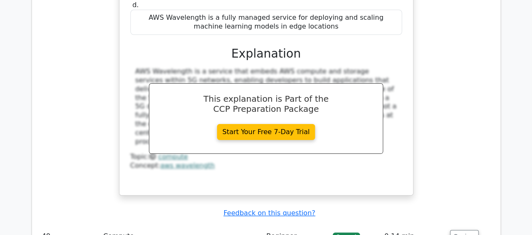
scroll to position [20837, 0]
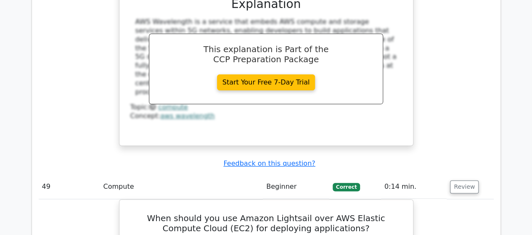
drag, startPoint x: 132, startPoint y: 80, endPoint x: 306, endPoint y: 91, distance: 174.2
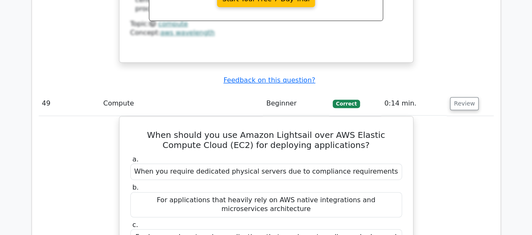
scroll to position [20921, 0]
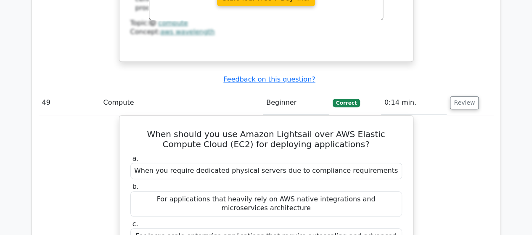
drag, startPoint x: 133, startPoint y: 62, endPoint x: 290, endPoint y: 74, distance: 156.6
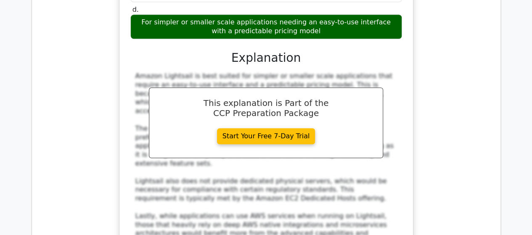
scroll to position [21173, 0]
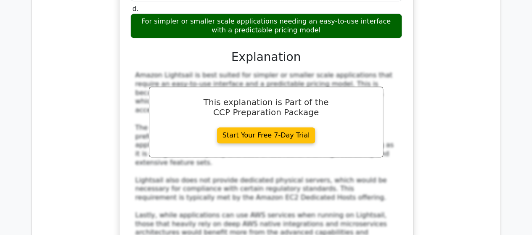
drag, startPoint x: 137, startPoint y: 136, endPoint x: 295, endPoint y: 168, distance: 160.7
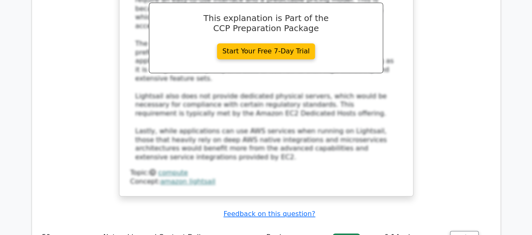
drag, startPoint x: 138, startPoint y: 145, endPoint x: 300, endPoint y: 155, distance: 162.0
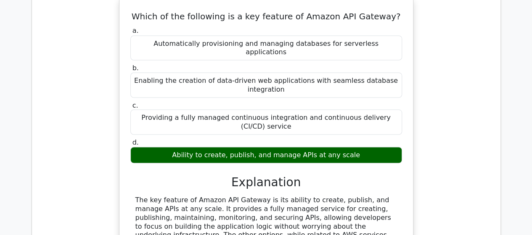
scroll to position [21594, 0]
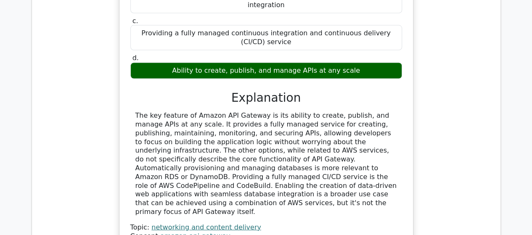
drag, startPoint x: 136, startPoint y: 131, endPoint x: 298, endPoint y: 139, distance: 162.7
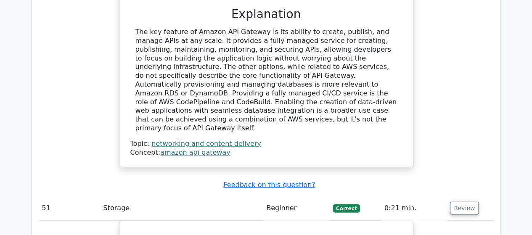
scroll to position [21678, 0]
drag, startPoint x: 231, startPoint y: 121, endPoint x: 305, endPoint y: 121, distance: 74.1
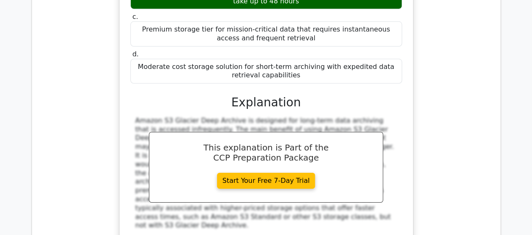
scroll to position [22015, 0]
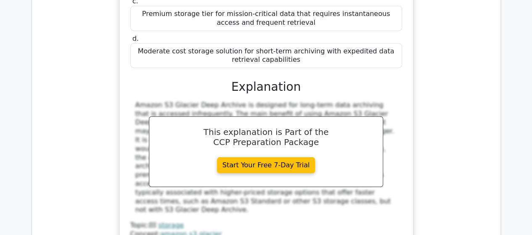
drag, startPoint x: 132, startPoint y: 95, endPoint x: 351, endPoint y: 109, distance: 219.4
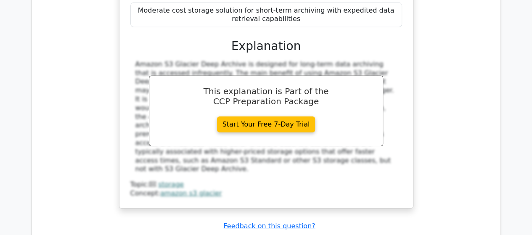
scroll to position [22099, 0]
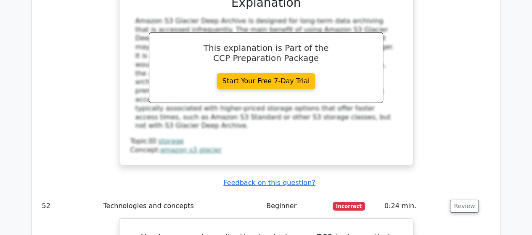
drag, startPoint x: 197, startPoint y: 73, endPoint x: 350, endPoint y: 70, distance: 153.7
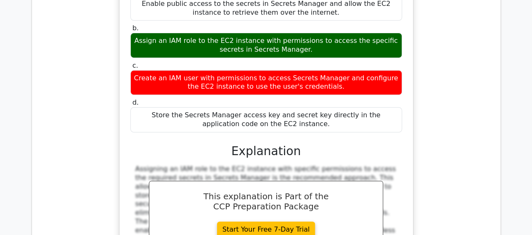
scroll to position [22436, 0]
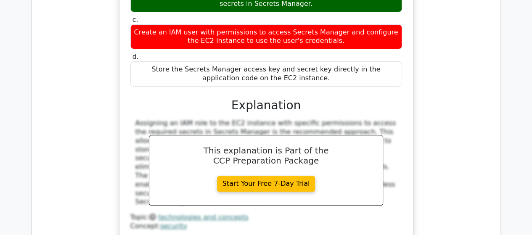
drag, startPoint x: 135, startPoint y: 115, endPoint x: 388, endPoint y: 130, distance: 253.0
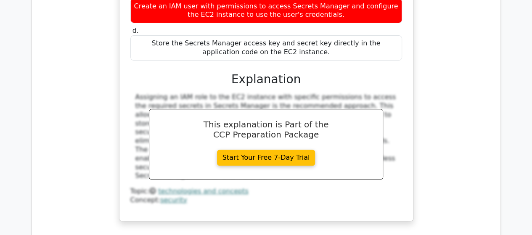
scroll to position [22478, 0]
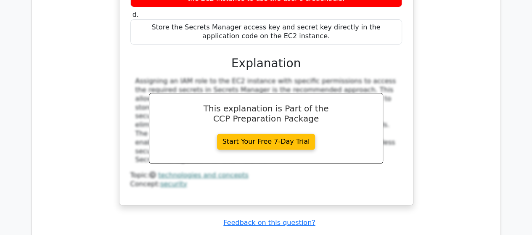
drag, startPoint x: 137, startPoint y: 149, endPoint x: 311, endPoint y: 158, distance: 174.1
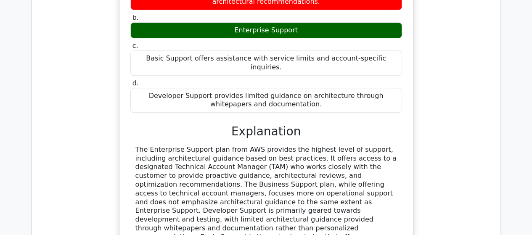
scroll to position [22815, 0]
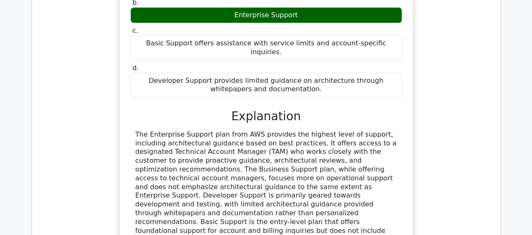
drag, startPoint x: 133, startPoint y: 130, endPoint x: 375, endPoint y: 144, distance: 242.0
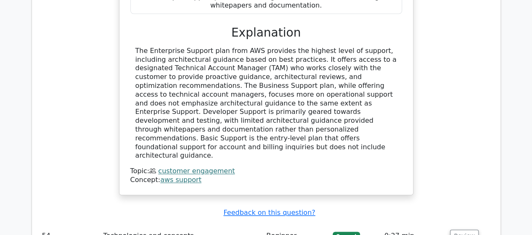
scroll to position [22899, 0]
drag, startPoint x: 213, startPoint y: 117, endPoint x: 329, endPoint y: 117, distance: 115.8
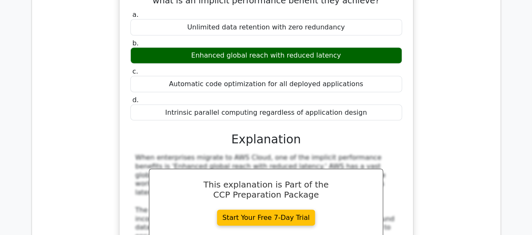
scroll to position [23194, 0]
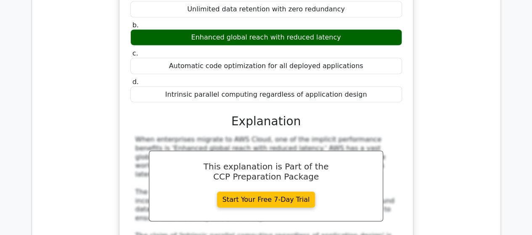
drag, startPoint x: 141, startPoint y: 104, endPoint x: 288, endPoint y: 130, distance: 149.1
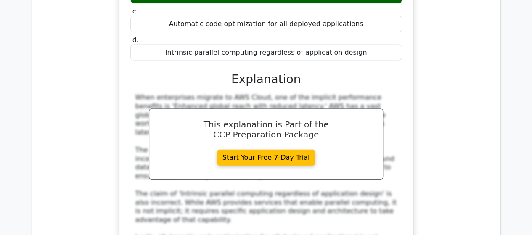
drag, startPoint x: 197, startPoint y: 138, endPoint x: 343, endPoint y: 138, distance: 146.1
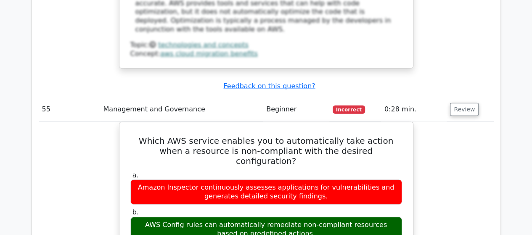
scroll to position [23531, 0]
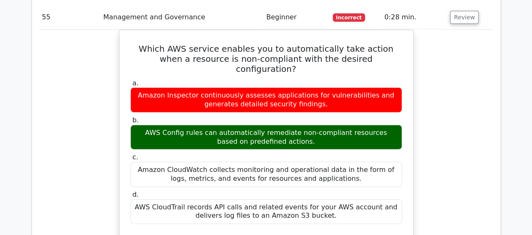
scroll to position [23615, 0]
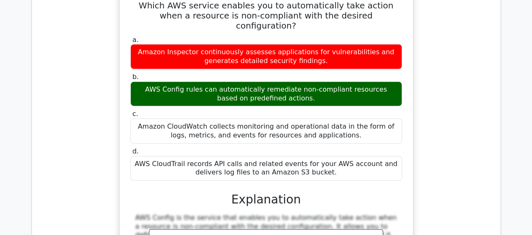
drag, startPoint x: 130, startPoint y: 62, endPoint x: 359, endPoint y: 104, distance: 233.2
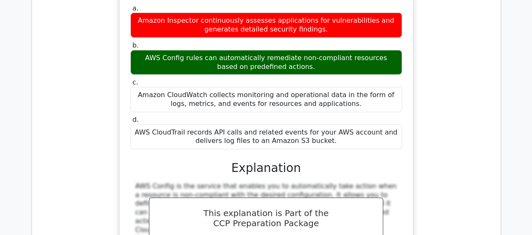
scroll to position [23657, 0]
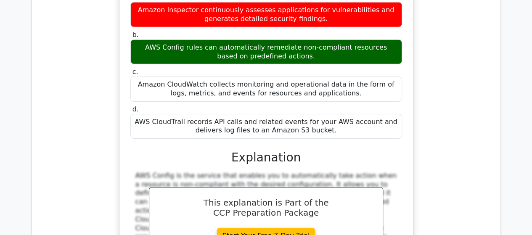
drag, startPoint x: 234, startPoint y: 127, endPoint x: 311, endPoint y: 129, distance: 76.2
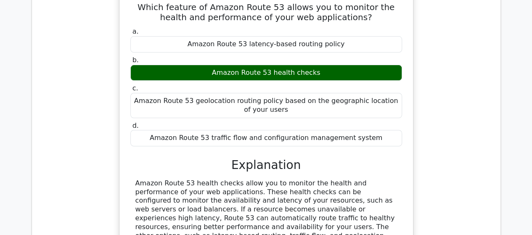
scroll to position [24036, 0]
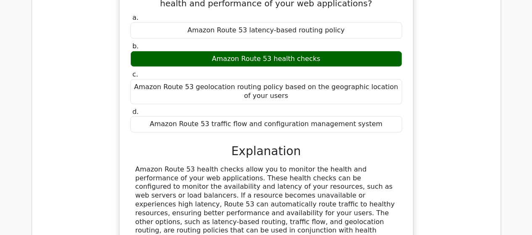
drag, startPoint x: 133, startPoint y: 125, endPoint x: 351, endPoint y: 136, distance: 217.9
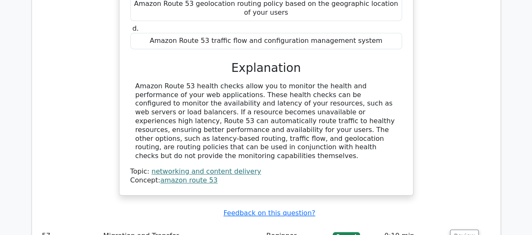
scroll to position [24162, 0]
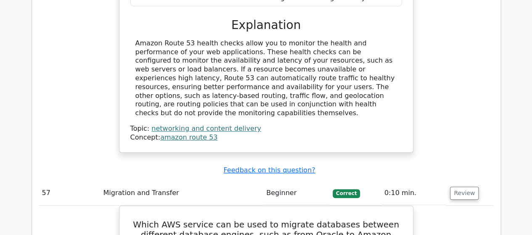
drag, startPoint x: 229, startPoint y: 130, endPoint x: 314, endPoint y: 134, distance: 84.7
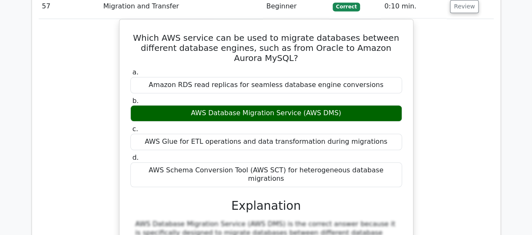
scroll to position [24415, 0]
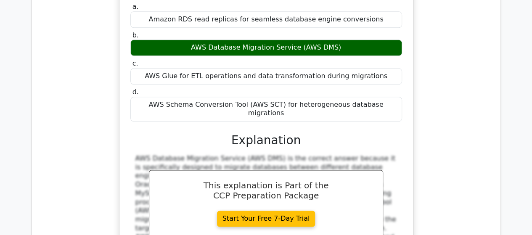
drag, startPoint x: 149, startPoint y: 77, endPoint x: 290, endPoint y: 117, distance: 145.9
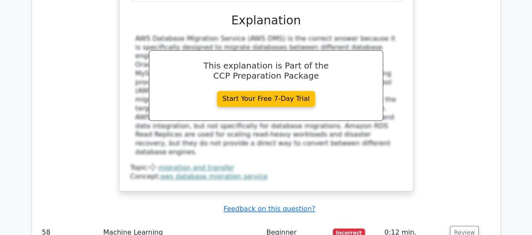
scroll to position [24541, 0]
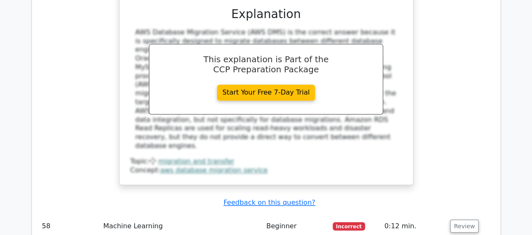
drag, startPoint x: 174, startPoint y: 19, endPoint x: 369, endPoint y: 22, distance: 195.3
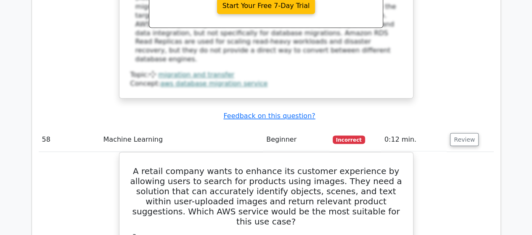
scroll to position [24751, 0]
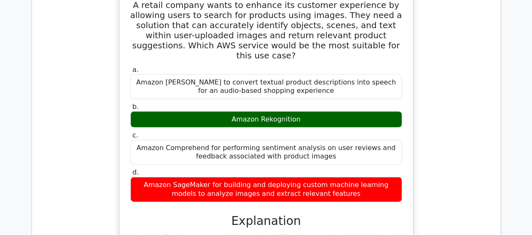
drag, startPoint x: 131, startPoint y: 113, endPoint x: 356, endPoint y: 135, distance: 225.8
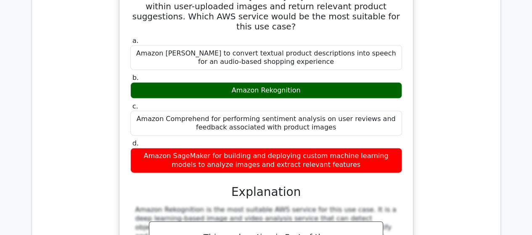
scroll to position [24836, 0]
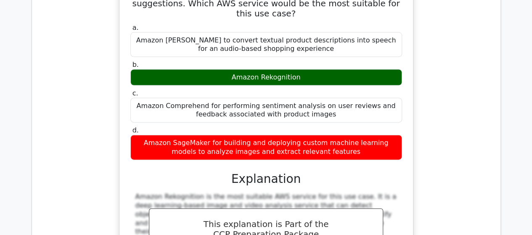
drag, startPoint x: 136, startPoint y: 146, endPoint x: 300, endPoint y: 154, distance: 164.3
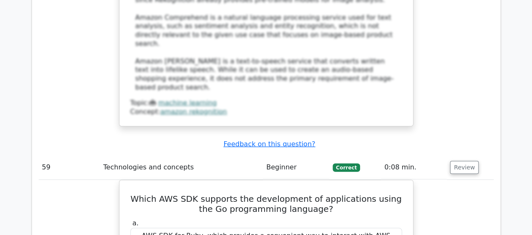
scroll to position [25130, 0]
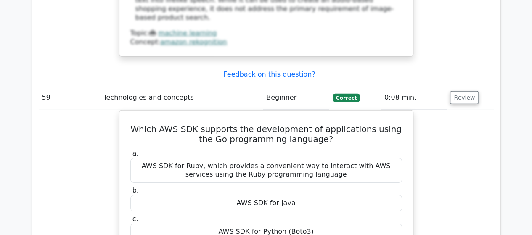
scroll to position [25214, 0]
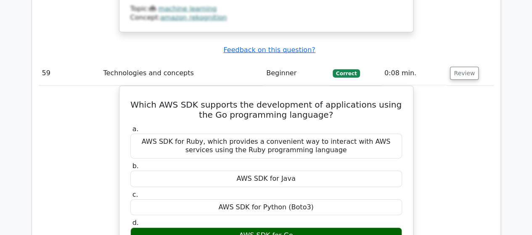
drag, startPoint x: 136, startPoint y: 88, endPoint x: 387, endPoint y: 102, distance: 252.1
drag, startPoint x: 226, startPoint y: 157, endPoint x: 320, endPoint y: 156, distance: 93.5
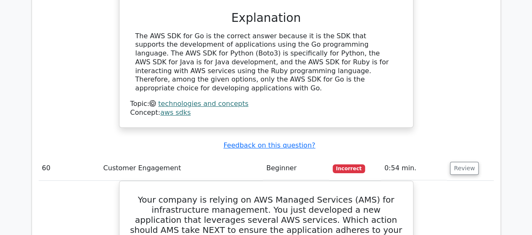
scroll to position [25467, 0]
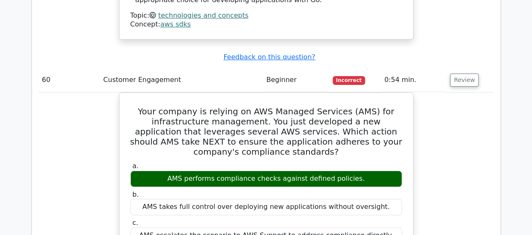
scroll to position [25551, 0]
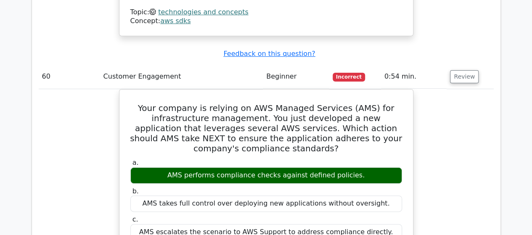
drag, startPoint x: 141, startPoint y: 97, endPoint x: 394, endPoint y: 108, distance: 254.1
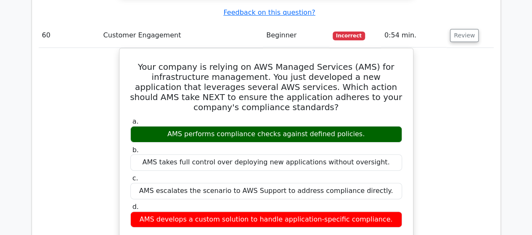
scroll to position [25593, 0]
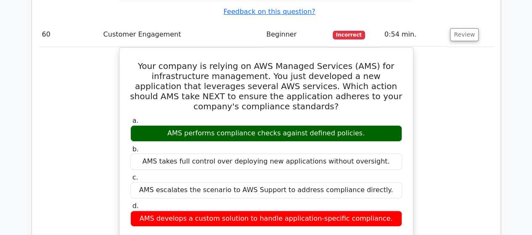
drag, startPoint x: 232, startPoint y: 122, endPoint x: 312, endPoint y: 122, distance: 80.0
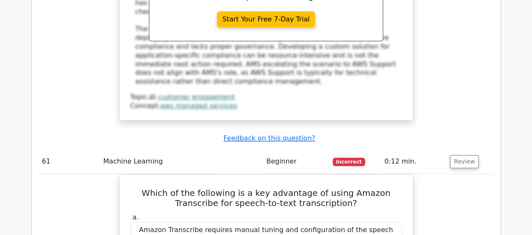
scroll to position [25930, 0]
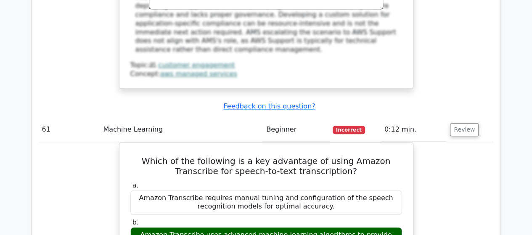
drag, startPoint x: 142, startPoint y: 84, endPoint x: 392, endPoint y: 83, distance: 250.0
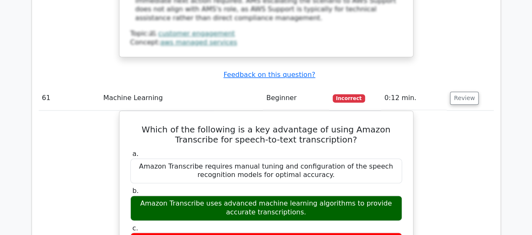
scroll to position [25972, 0]
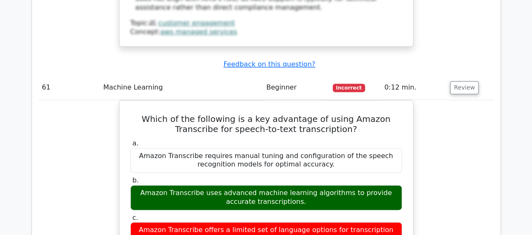
drag, startPoint x: 153, startPoint y: 97, endPoint x: 381, endPoint y: 96, distance: 228.2
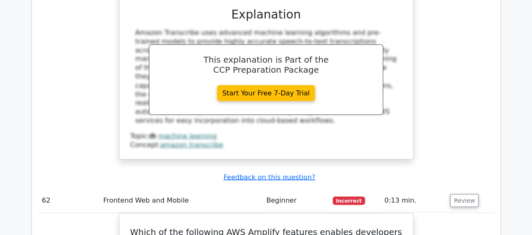
scroll to position [26267, 0]
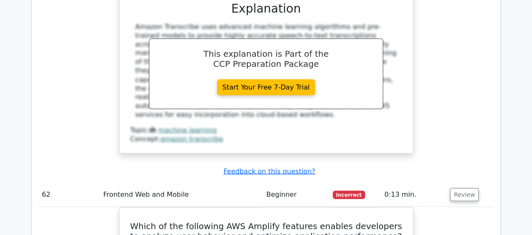
drag, startPoint x: 144, startPoint y: 98, endPoint x: 375, endPoint y: 107, distance: 231.3
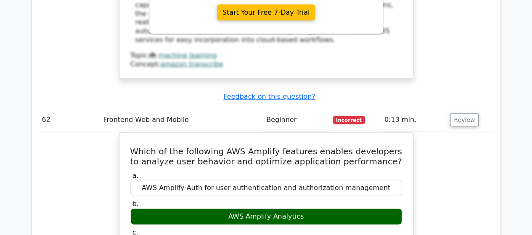
scroll to position [26351, 0]
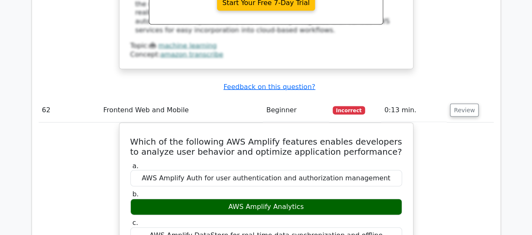
drag, startPoint x: 141, startPoint y: 161, endPoint x: 387, endPoint y: 170, distance: 246.4
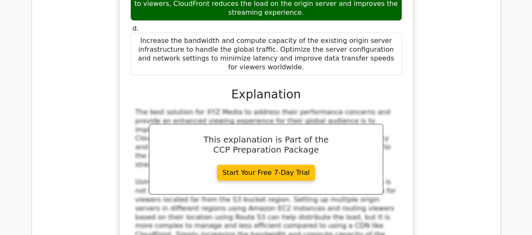
scroll to position [26853, 0]
